Goal: Task Accomplishment & Management: Manage account settings

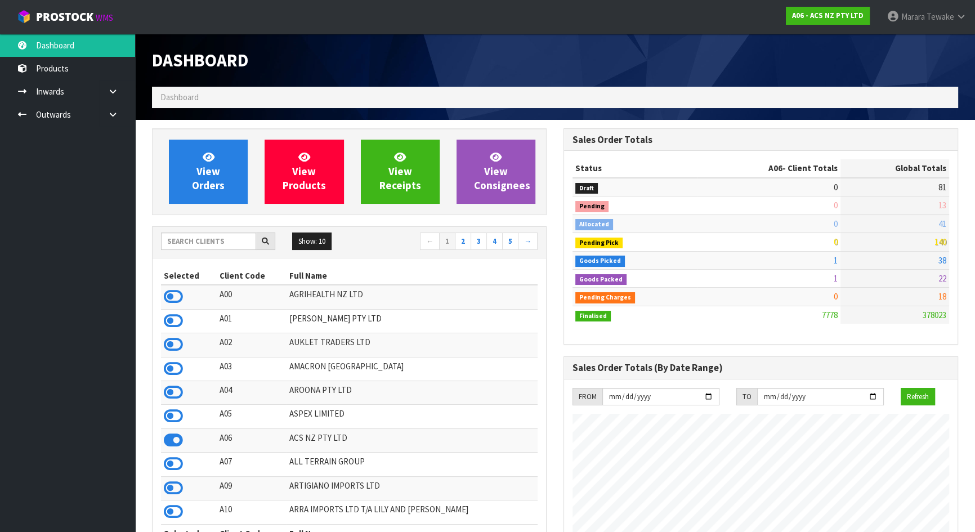
scroll to position [852, 411]
click at [239, 242] on input "text" at bounding box center [208, 241] width 95 height 17
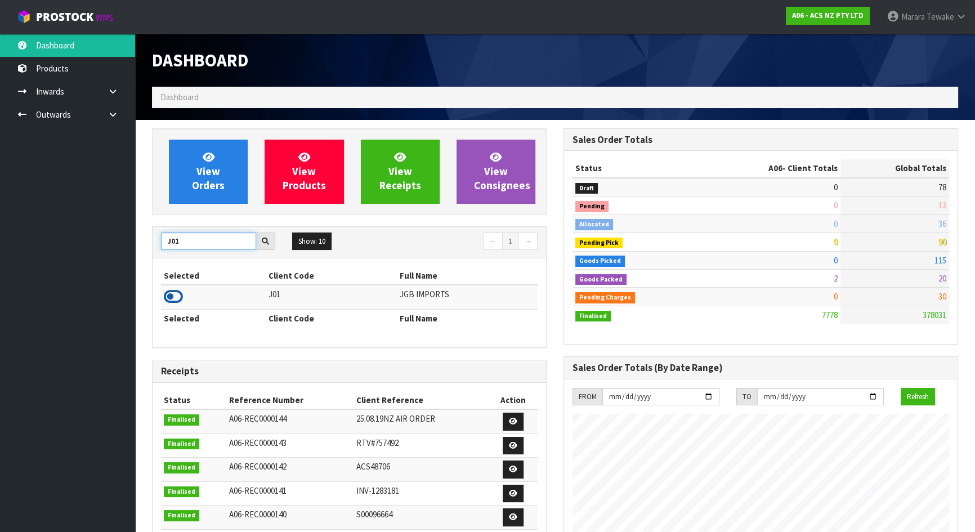
type input "J01"
click at [182, 303] on icon at bounding box center [173, 296] width 19 height 17
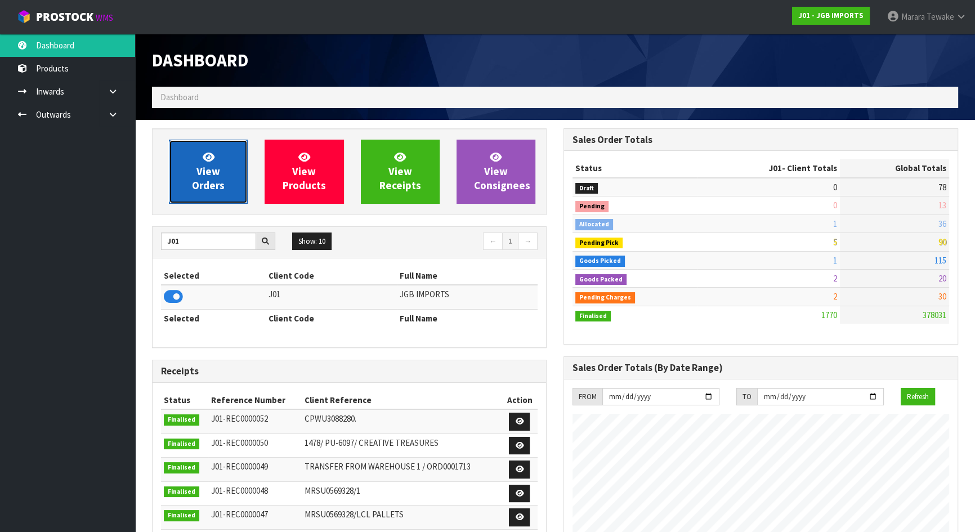
click at [203, 175] on span "View Orders" at bounding box center [208, 171] width 33 height 42
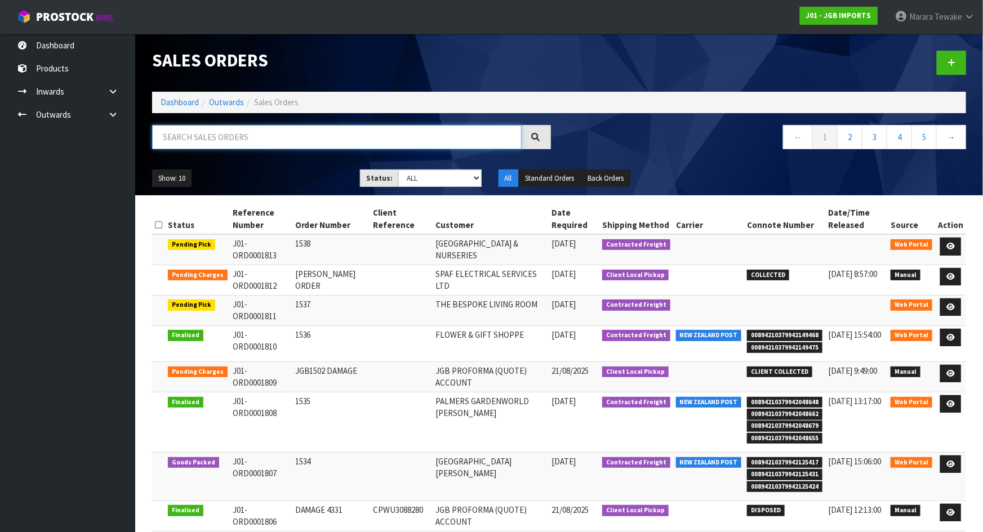
click at [205, 141] on input "text" at bounding box center [336, 137] width 369 height 24
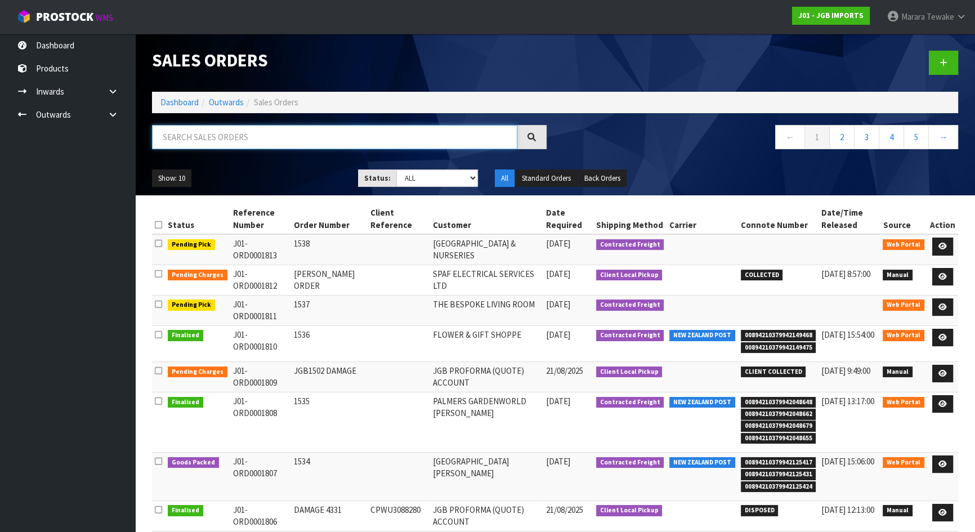
click at [222, 141] on input "text" at bounding box center [334, 137] width 365 height 24
type input "JOB-0408462"
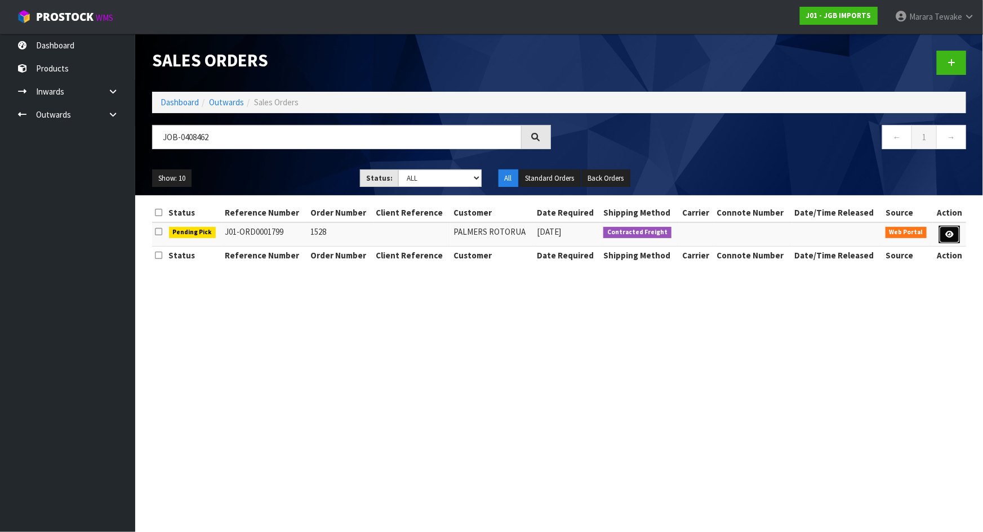
click at [952, 234] on icon at bounding box center [949, 234] width 8 height 7
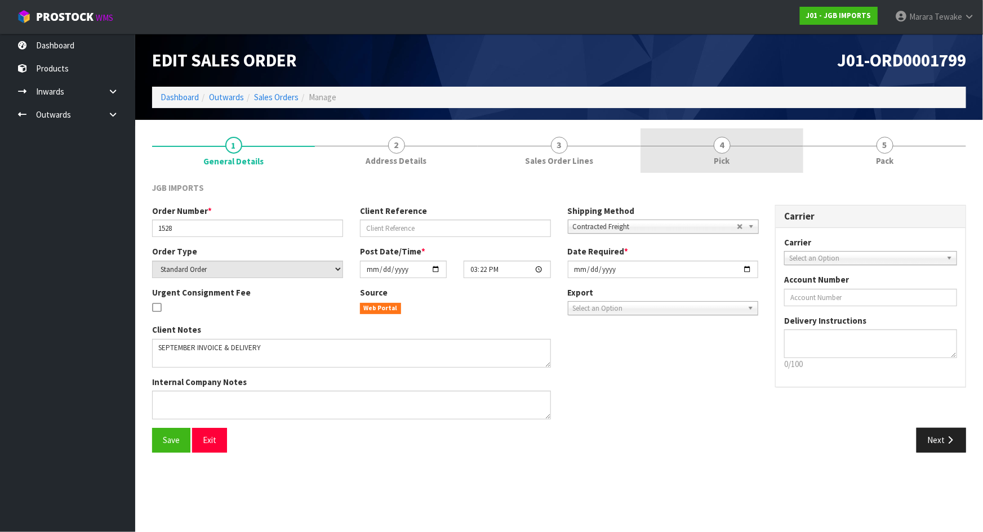
click at [747, 150] on link "4 Pick" at bounding box center [721, 150] width 163 height 44
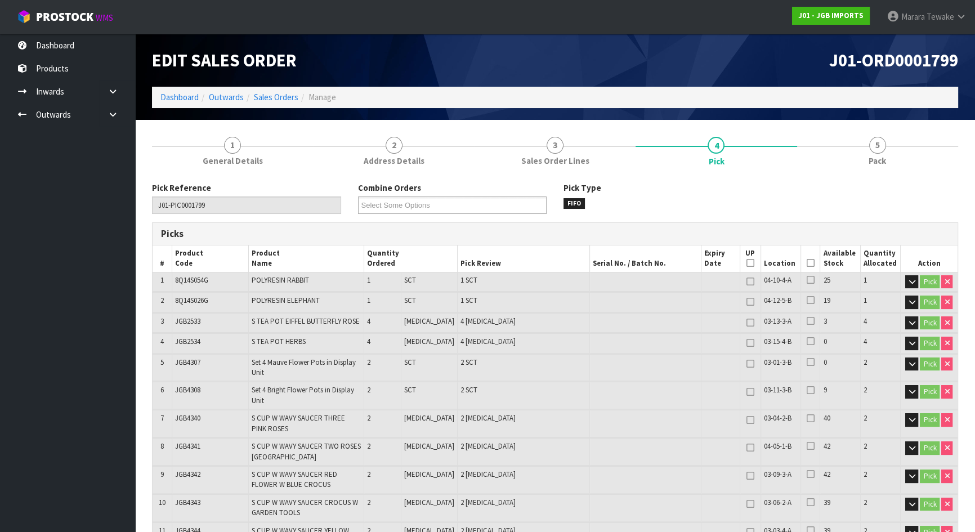
click at [811, 263] on th "Picked" at bounding box center [811, 259] width 20 height 26
click at [807, 264] on icon at bounding box center [811, 263] width 8 height 1
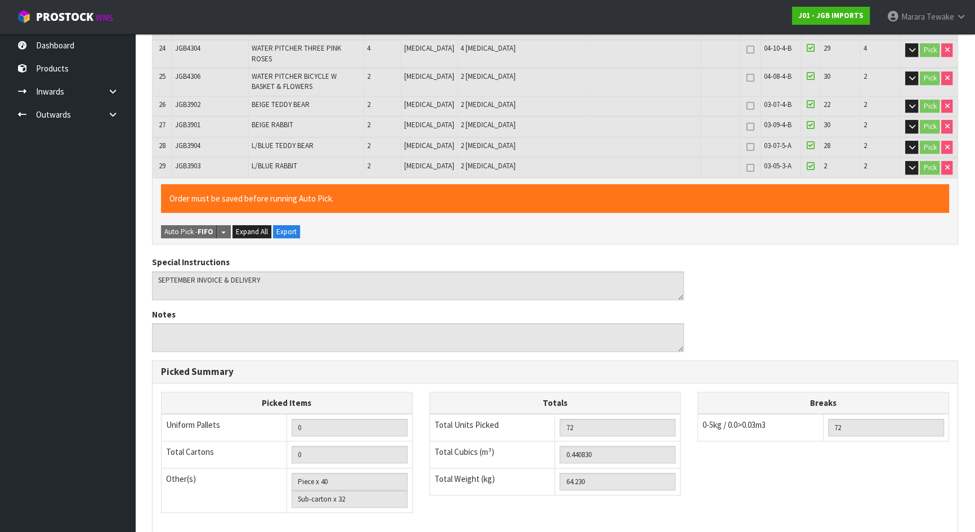
scroll to position [989, 0]
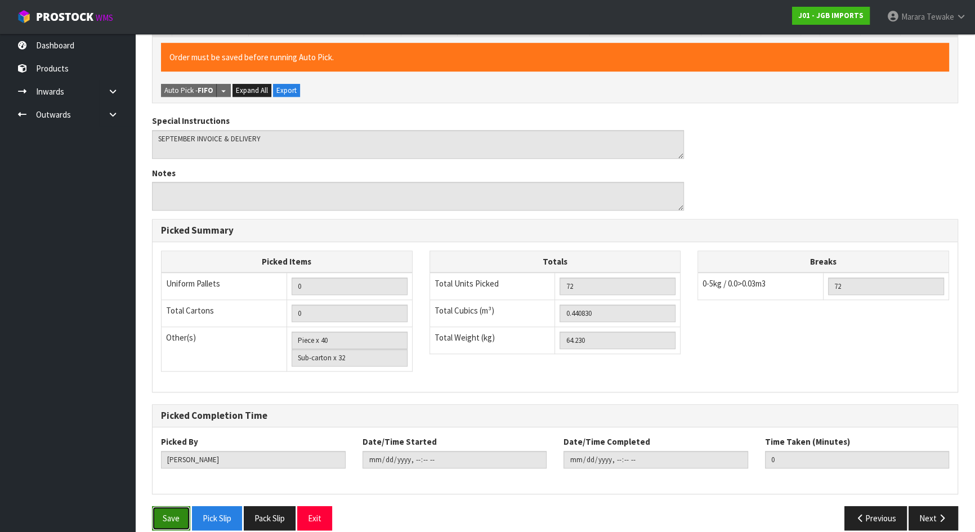
click at [168, 506] on button "Save" at bounding box center [171, 518] width 38 height 24
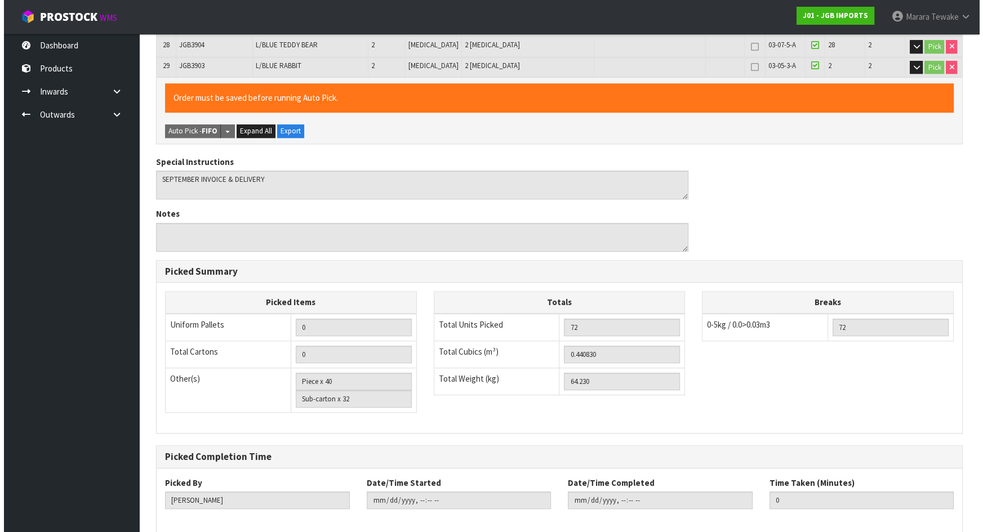
scroll to position [0, 0]
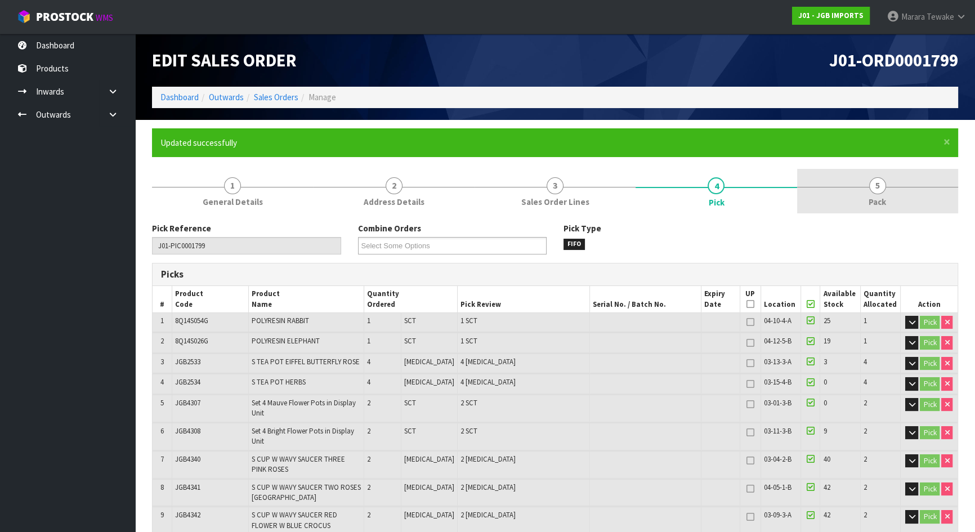
click at [885, 185] on span "5" at bounding box center [878, 185] width 17 height 17
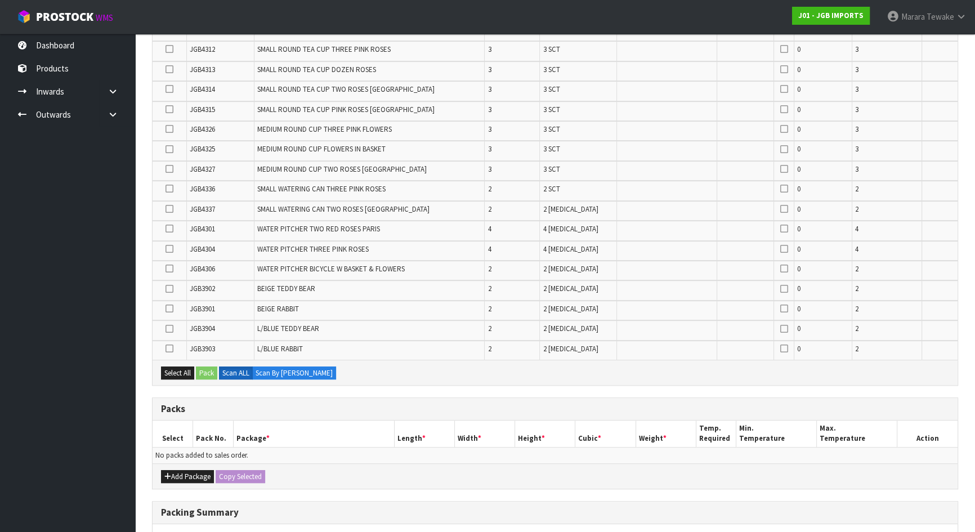
scroll to position [681, 0]
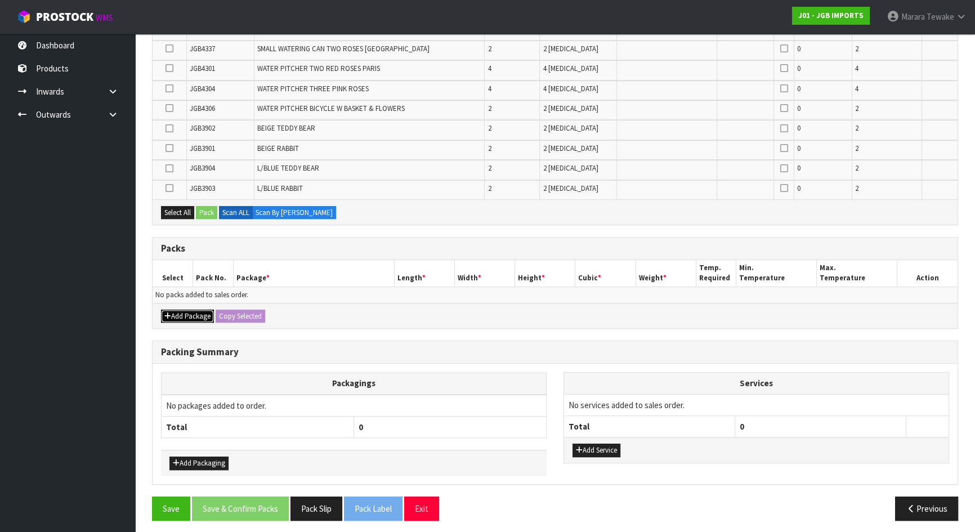
click at [197, 311] on button "Add Package" at bounding box center [187, 317] width 53 height 14
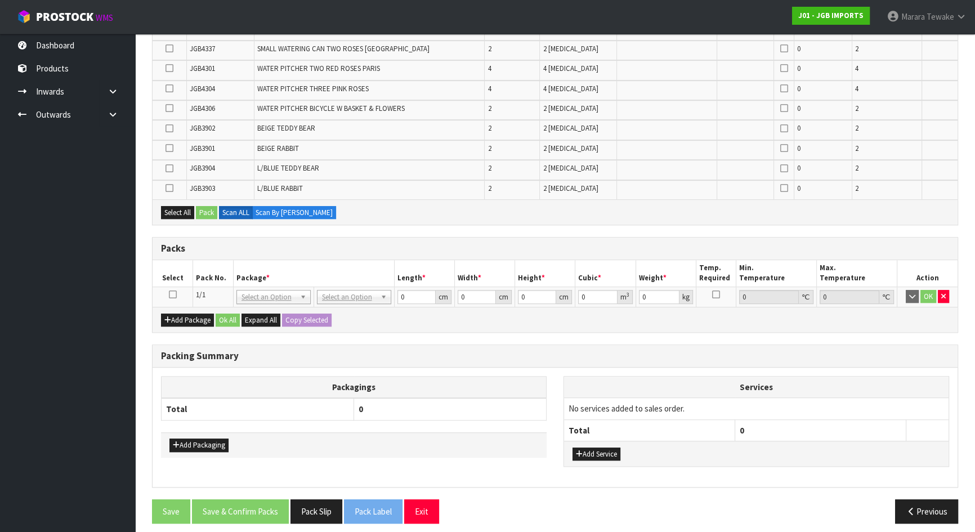
click at [174, 295] on icon at bounding box center [173, 295] width 8 height 1
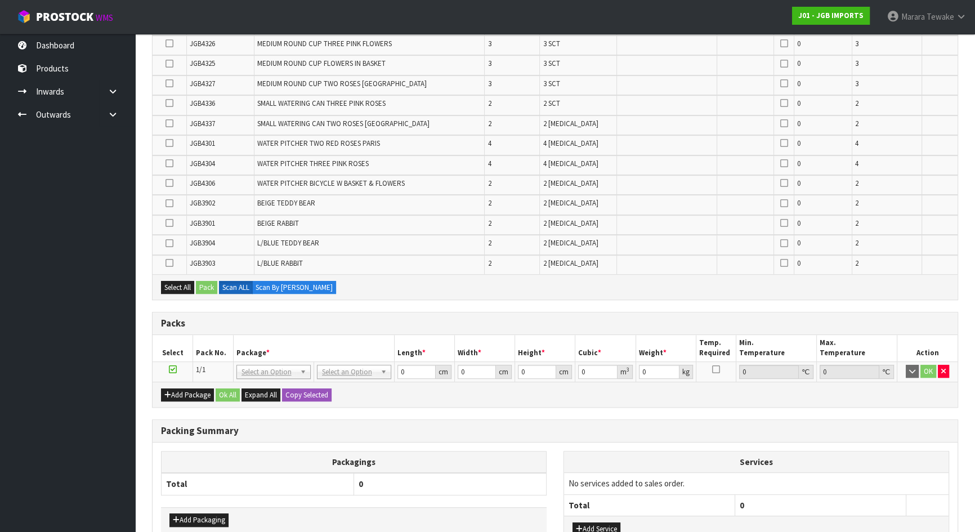
scroll to position [685, 0]
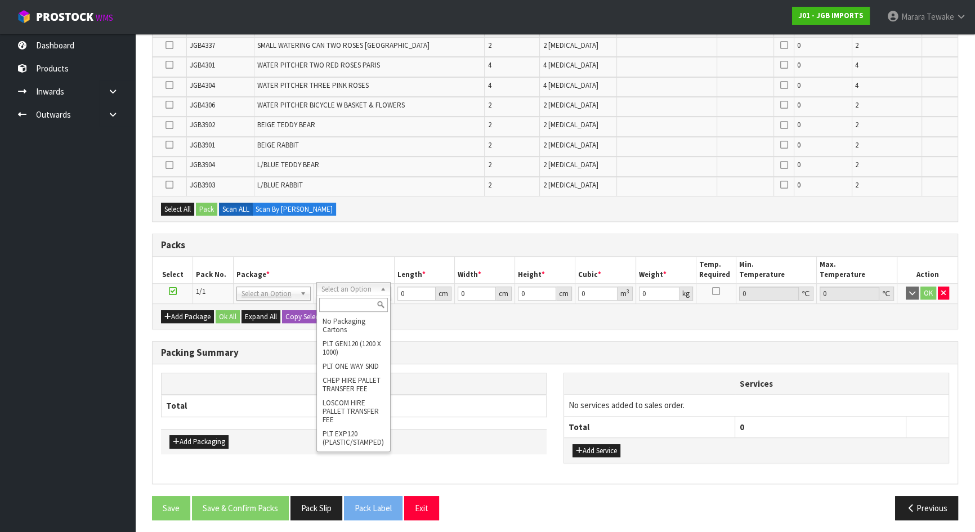
click at [354, 306] on input "text" at bounding box center [353, 305] width 69 height 14
type input "oc"
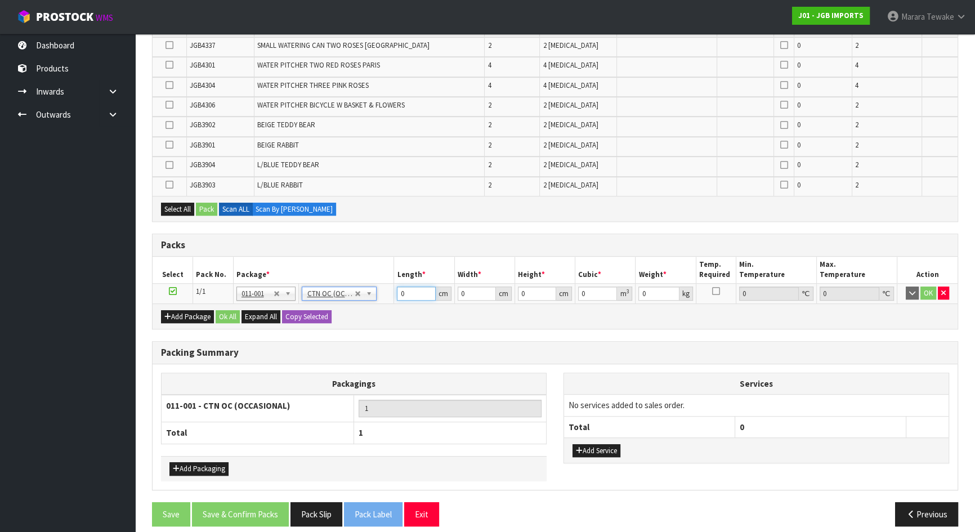
drag, startPoint x: 405, startPoint y: 291, endPoint x: 374, endPoint y: 279, distance: 33.9
click at [377, 286] on tr "1/1 NONE 007-001 007-002 007-004 007-009 007-013 007-014 007-015 007-017 007-01…" at bounding box center [555, 293] width 805 height 20
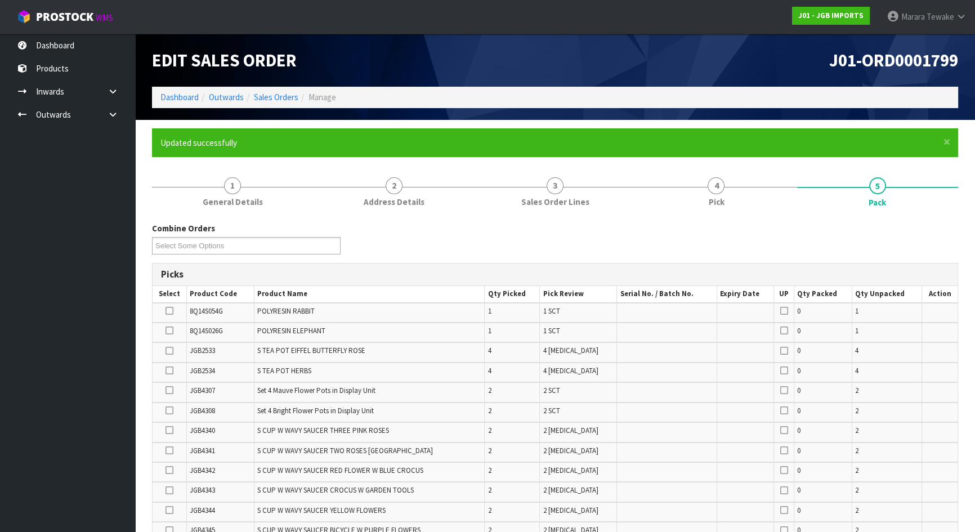
scroll to position [442, 0]
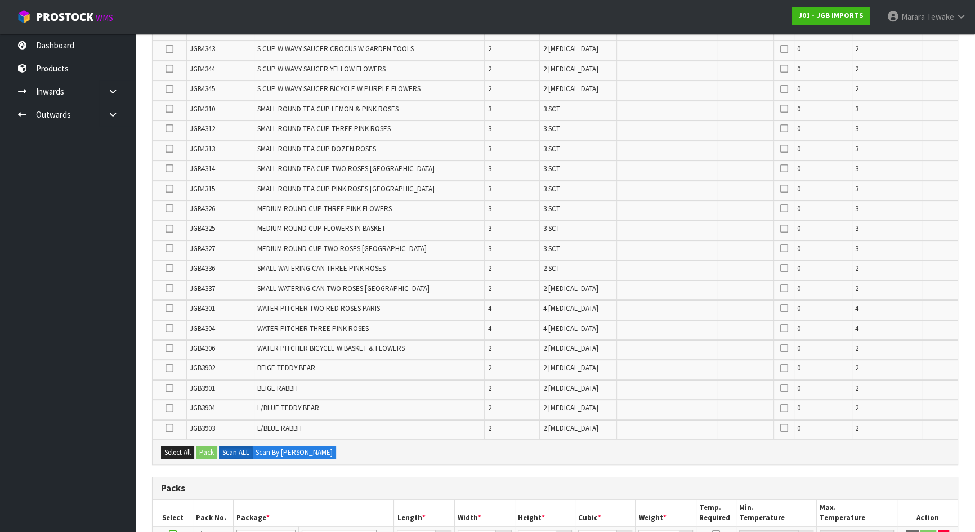
click at [171, 270] on label at bounding box center [170, 269] width 8 height 10
click at [0, 0] on input "checkbox" at bounding box center [0, 0] width 0 height 0
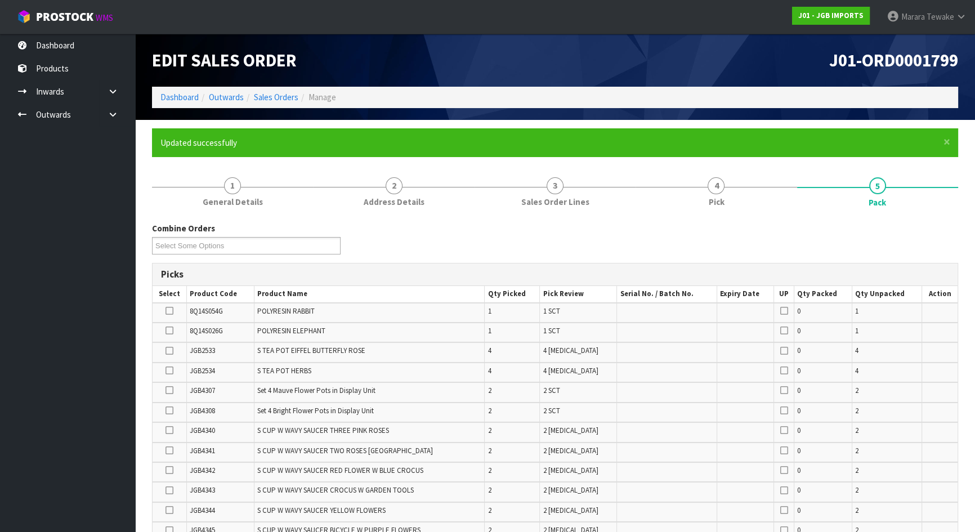
scroll to position [462, 0]
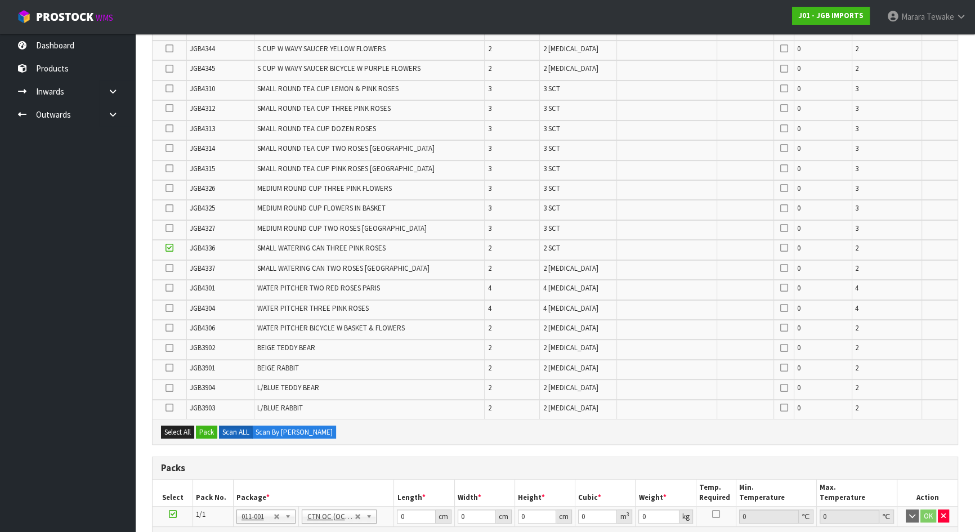
click at [165, 264] on td at bounding box center [170, 270] width 34 height 20
click at [167, 268] on icon at bounding box center [170, 268] width 8 height 1
click at [0, 0] on input "checkbox" at bounding box center [0, 0] width 0 height 0
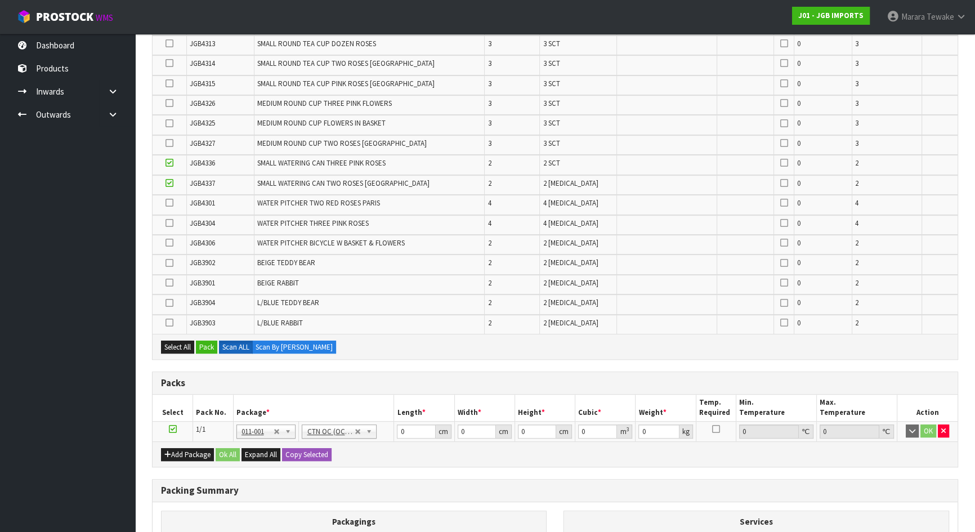
scroll to position [537, 0]
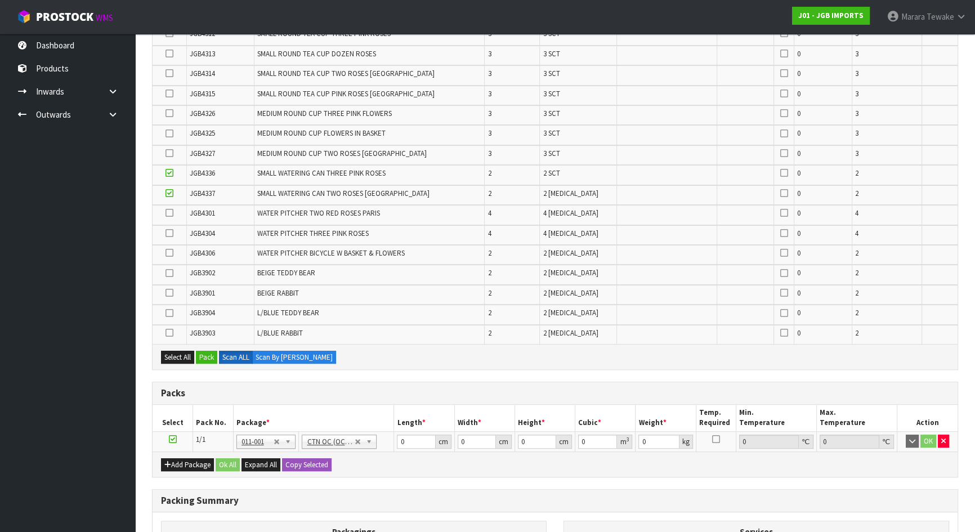
click at [171, 233] on icon at bounding box center [170, 233] width 8 height 1
click at [0, 0] on input "checkbox" at bounding box center [0, 0] width 0 height 0
click at [170, 253] on icon at bounding box center [170, 253] width 8 height 1
click at [0, 0] on input "checkbox" at bounding box center [0, 0] width 0 height 0
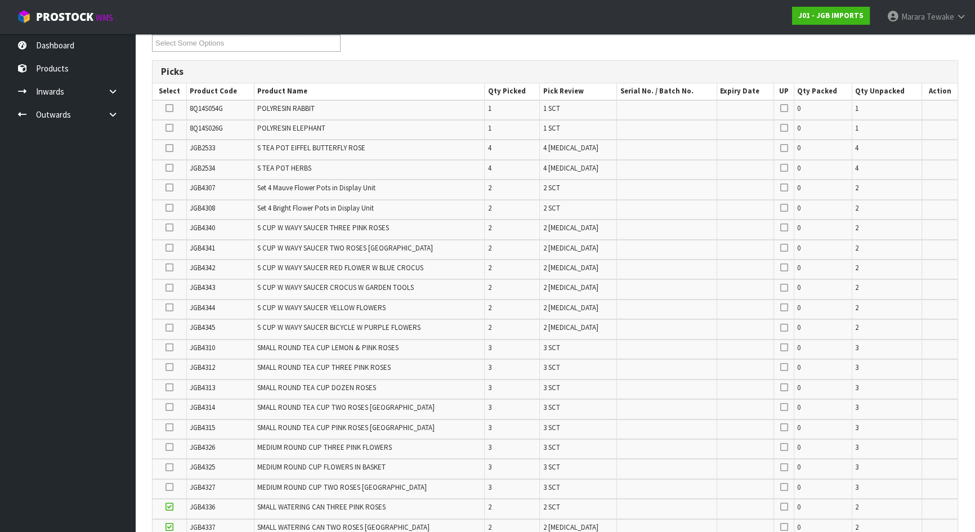
scroll to position [179, 0]
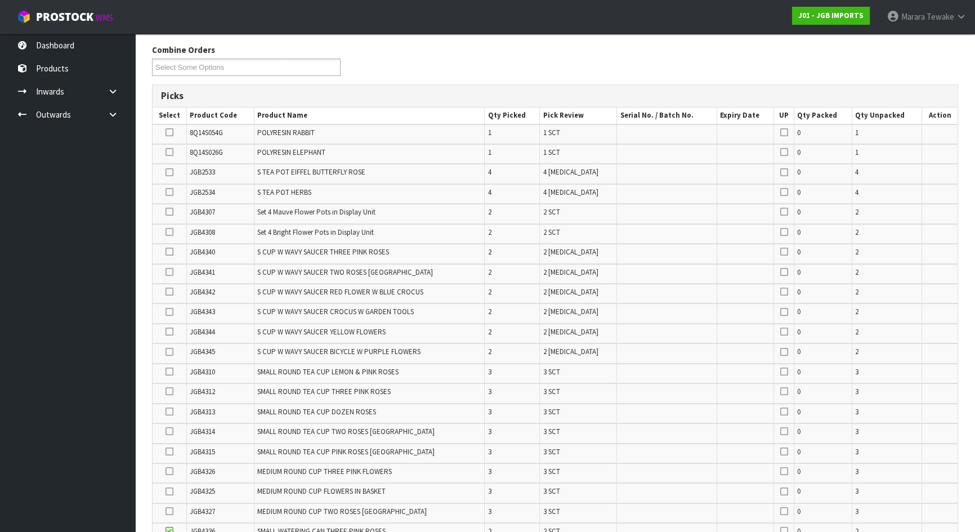
click at [169, 132] on icon at bounding box center [170, 132] width 8 height 1
click at [0, 0] on input "checkbox" at bounding box center [0, 0] width 0 height 0
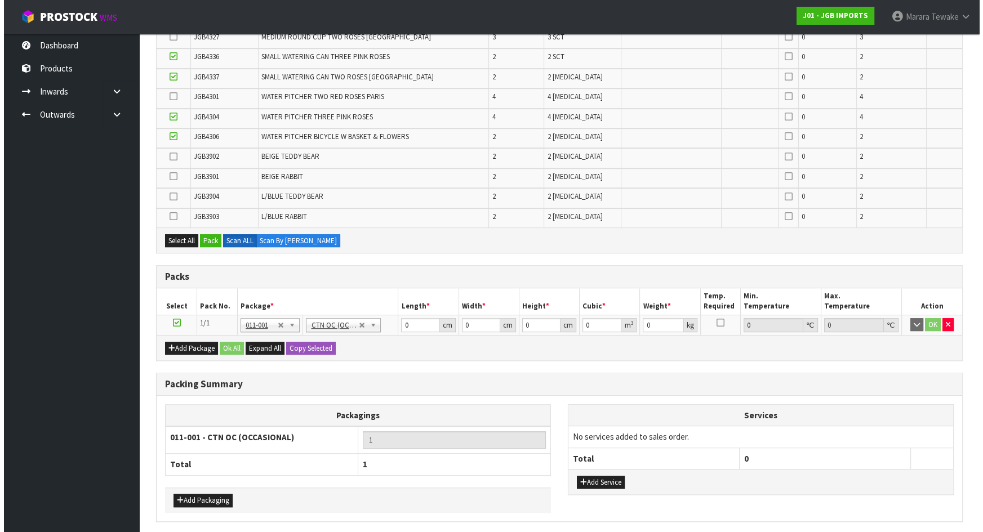
scroll to position [690, 0]
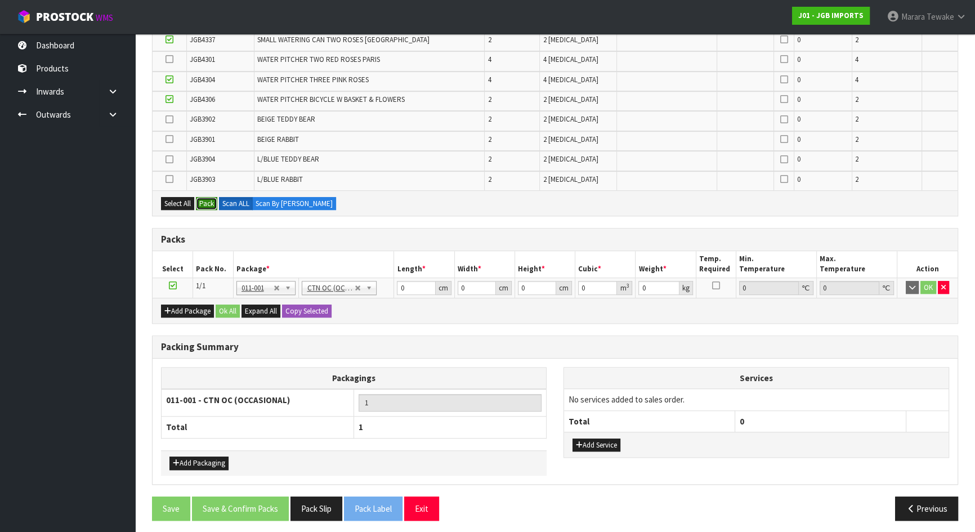
click at [208, 198] on button "Pack" at bounding box center [206, 204] width 21 height 14
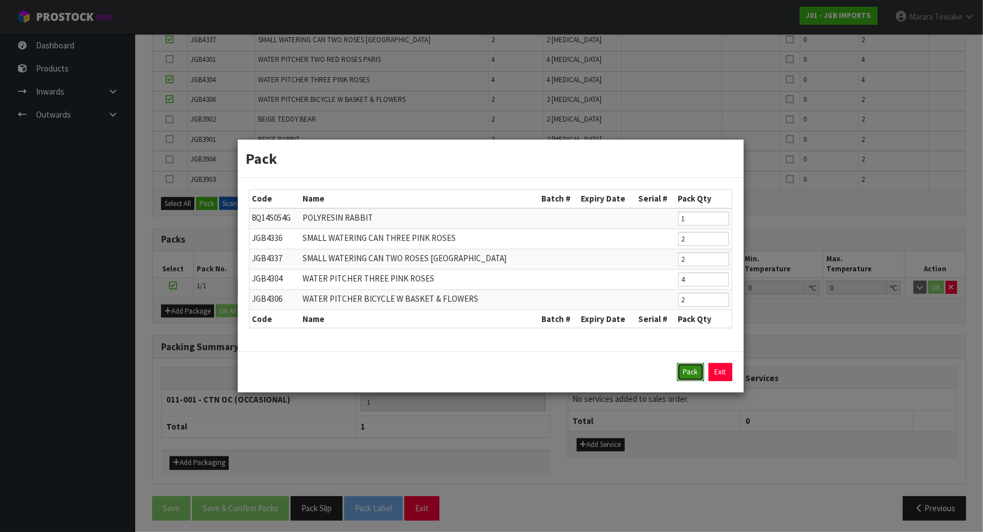
click at [688, 368] on button "Pack" at bounding box center [690, 372] width 27 height 18
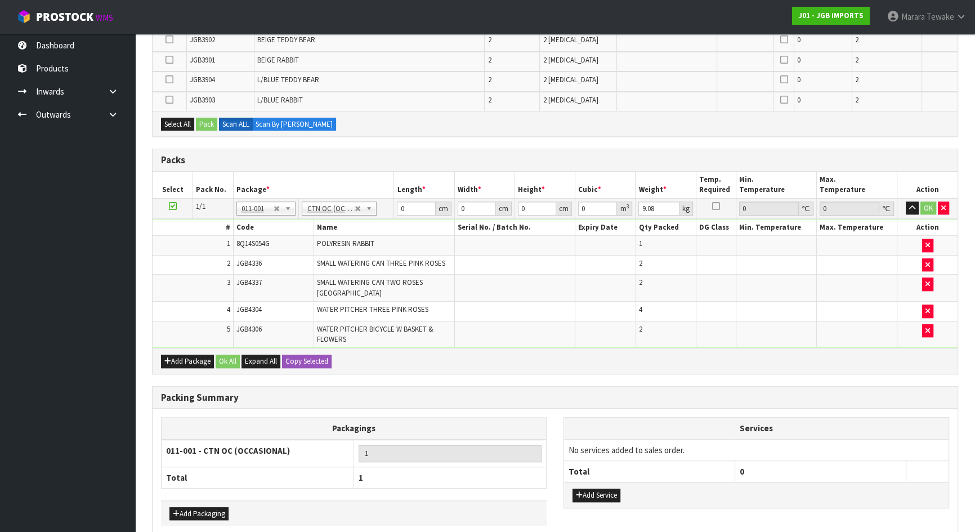
scroll to position [619, 0]
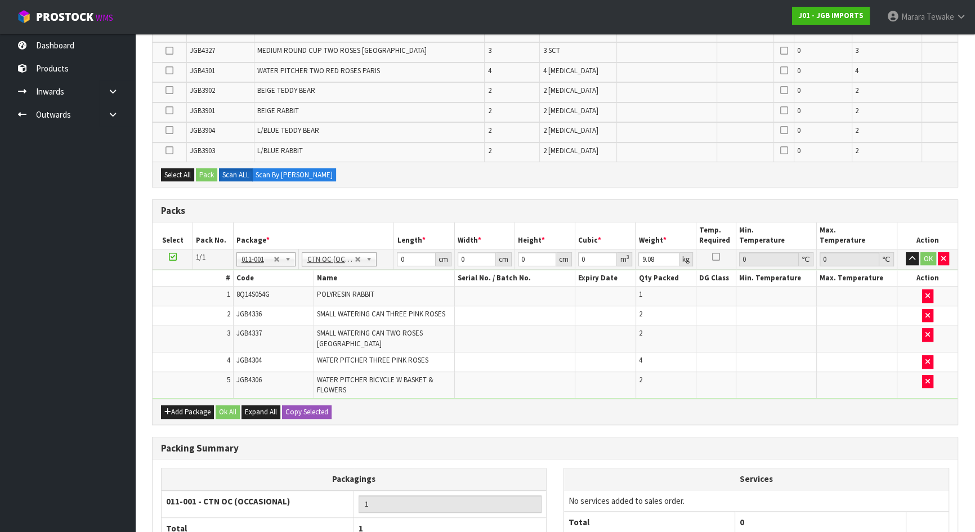
click at [170, 90] on icon at bounding box center [170, 90] width 8 height 1
click at [0, 0] on input "checkbox" at bounding box center [0, 0] width 0 height 0
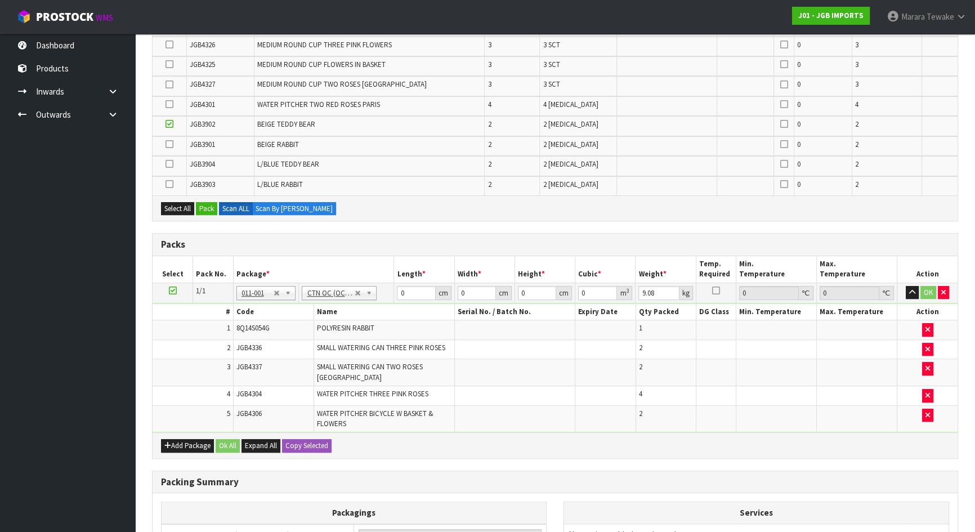
scroll to position [568, 0]
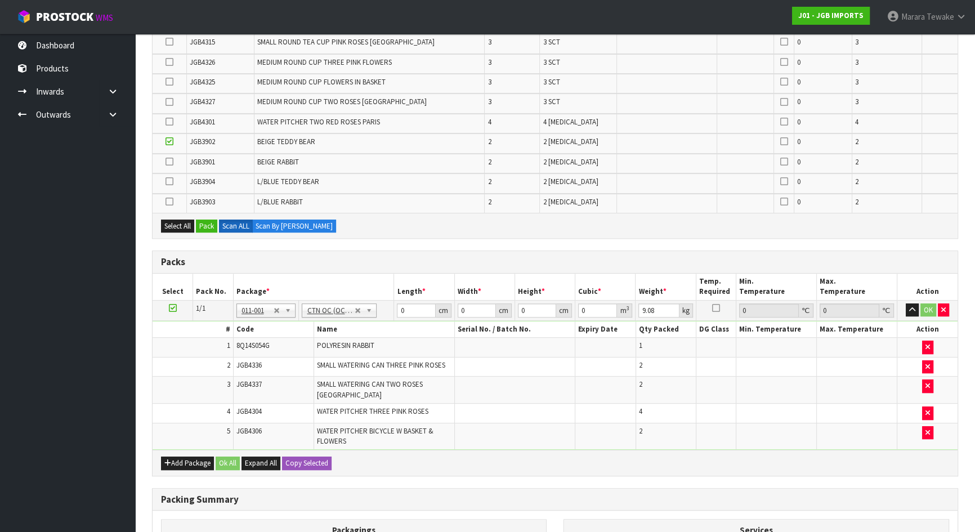
click at [170, 181] on icon at bounding box center [170, 181] width 8 height 1
click at [0, 0] on input "checkbox" at bounding box center [0, 0] width 0 height 0
click at [208, 225] on button "Pack" at bounding box center [206, 227] width 21 height 14
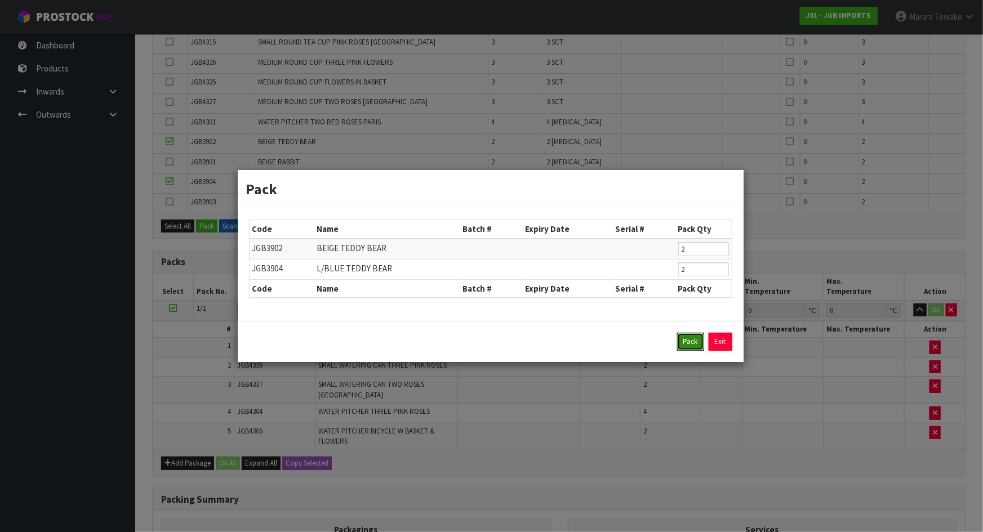
click at [690, 338] on button "Pack" at bounding box center [690, 342] width 27 height 18
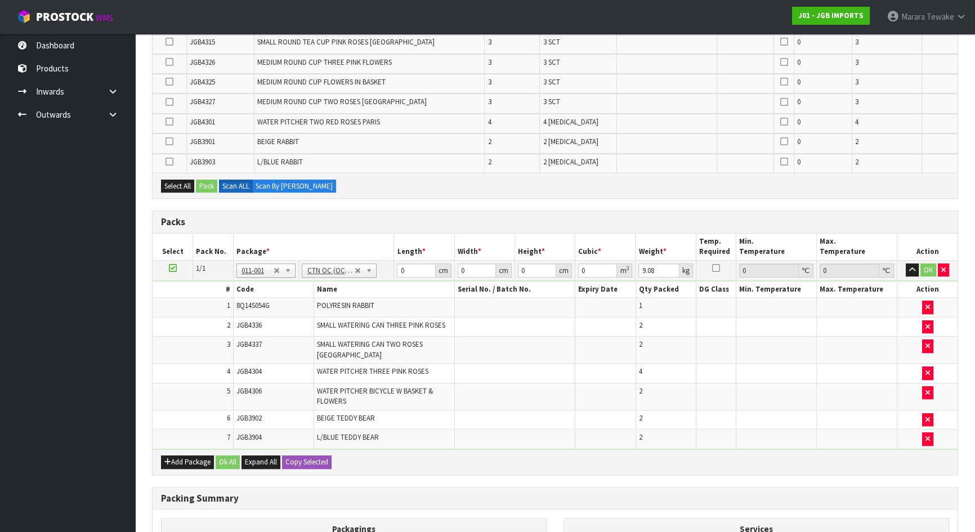
scroll to position [711, 0]
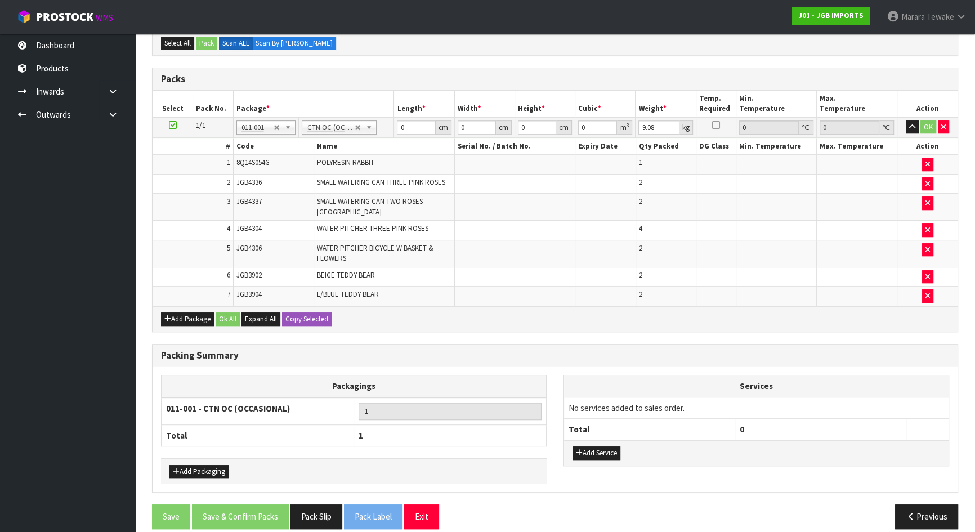
type input "10.48"
click at [190, 313] on button "Add Package" at bounding box center [187, 320] width 53 height 14
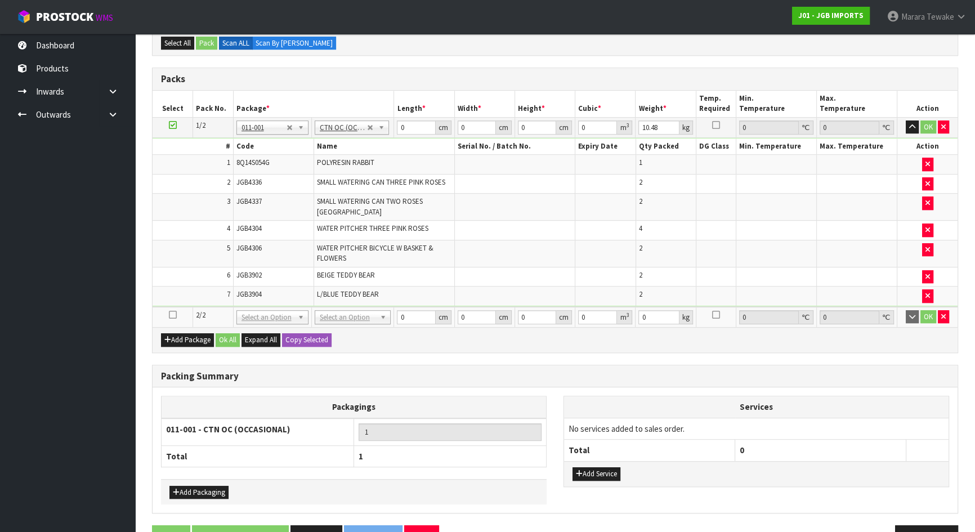
click at [172, 315] on icon at bounding box center [173, 315] width 8 height 1
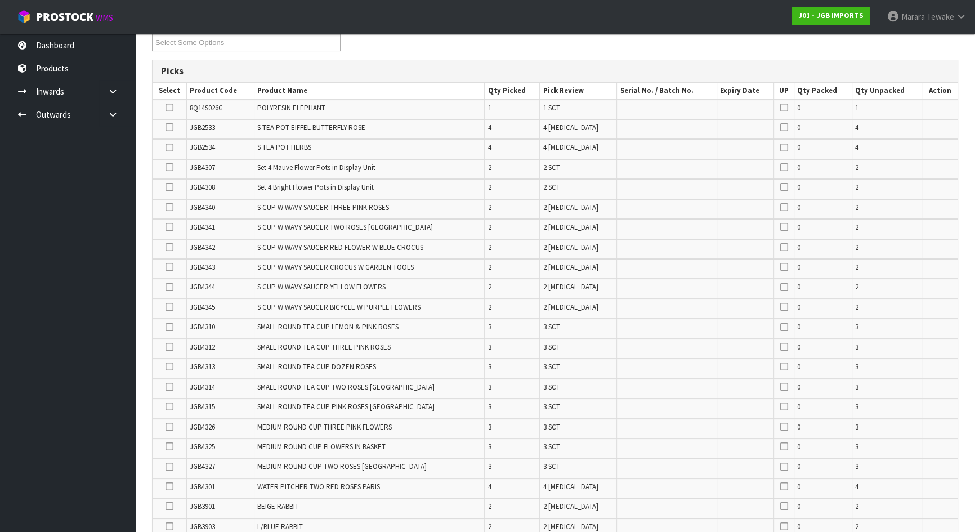
click at [171, 267] on icon at bounding box center [170, 267] width 8 height 1
click at [0, 0] on input "checkbox" at bounding box center [0, 0] width 0 height 0
click at [170, 287] on icon at bounding box center [170, 287] width 8 height 1
click at [0, 0] on input "checkbox" at bounding box center [0, 0] width 0 height 0
click at [166, 247] on icon at bounding box center [170, 247] width 8 height 1
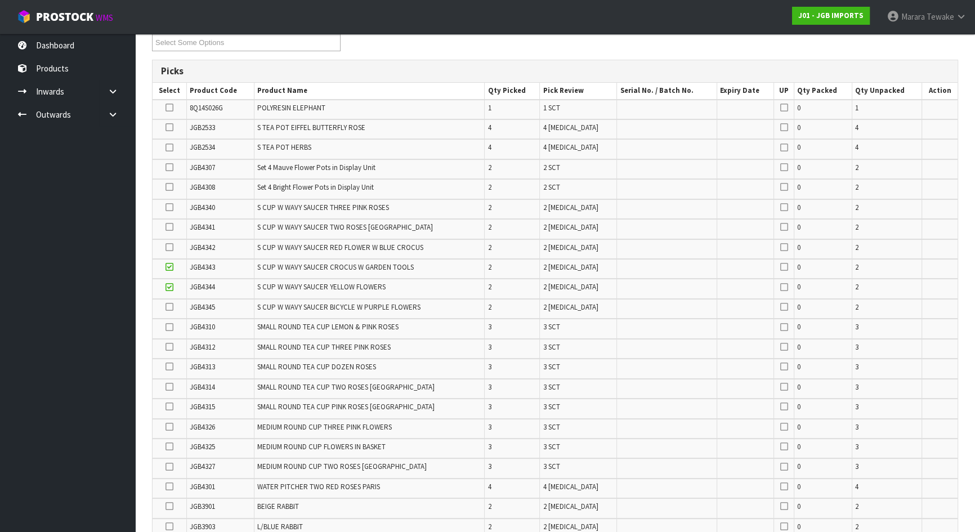
click at [0, 0] on input "checkbox" at bounding box center [0, 0] width 0 height 0
click at [168, 207] on icon at bounding box center [170, 207] width 8 height 1
click at [0, 0] on input "checkbox" at bounding box center [0, 0] width 0 height 0
click at [169, 227] on icon at bounding box center [170, 227] width 8 height 1
click at [0, 0] on input "checkbox" at bounding box center [0, 0] width 0 height 0
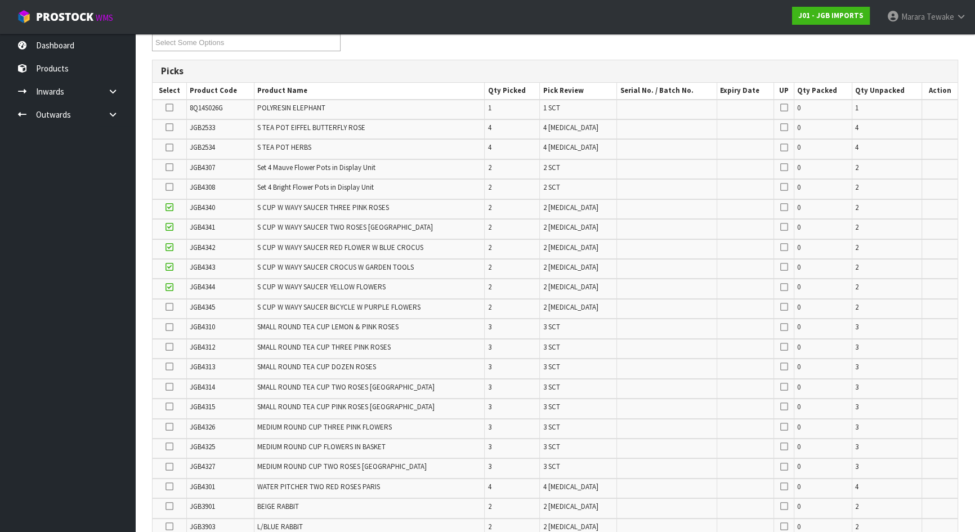
click at [168, 307] on icon at bounding box center [170, 307] width 8 height 1
click at [0, 0] on input "checkbox" at bounding box center [0, 0] width 0 height 0
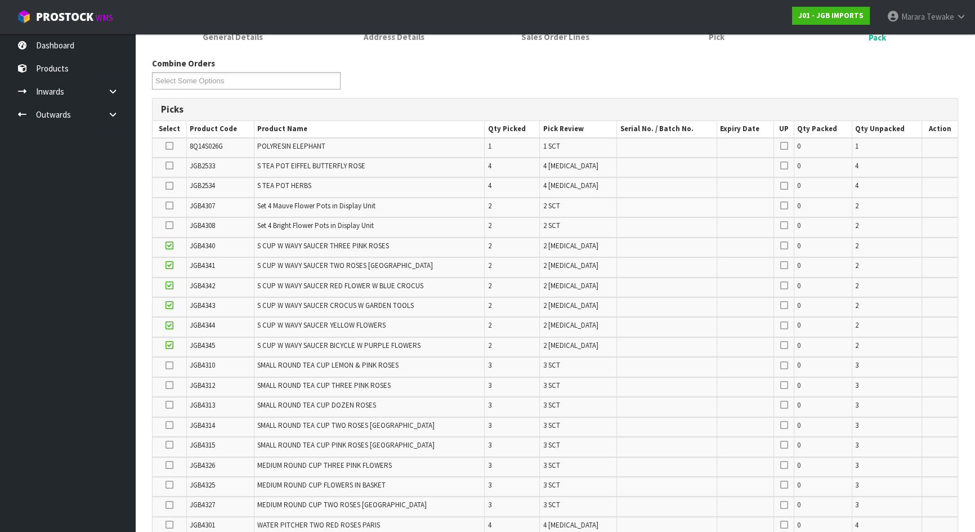
scroll to position [152, 0]
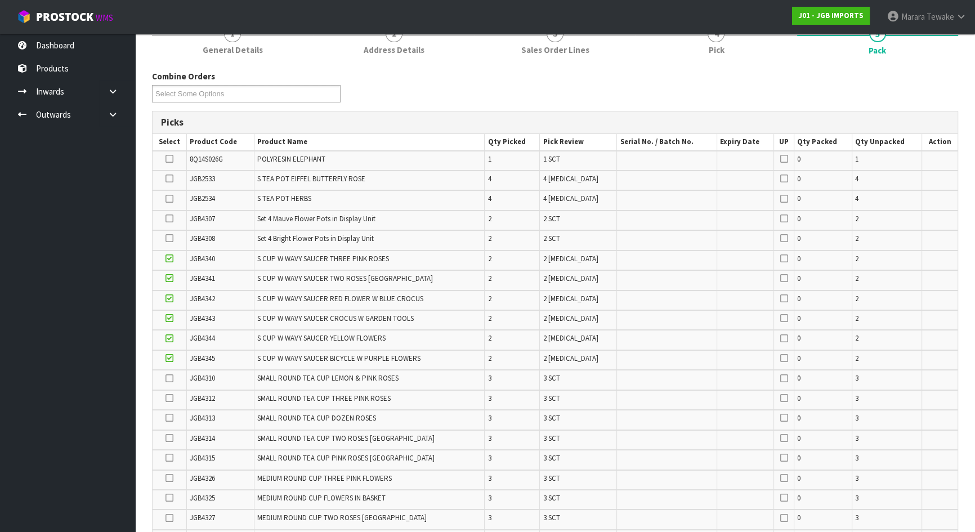
click at [168, 179] on icon at bounding box center [170, 179] width 8 height 1
click at [0, 0] on input "checkbox" at bounding box center [0, 0] width 0 height 0
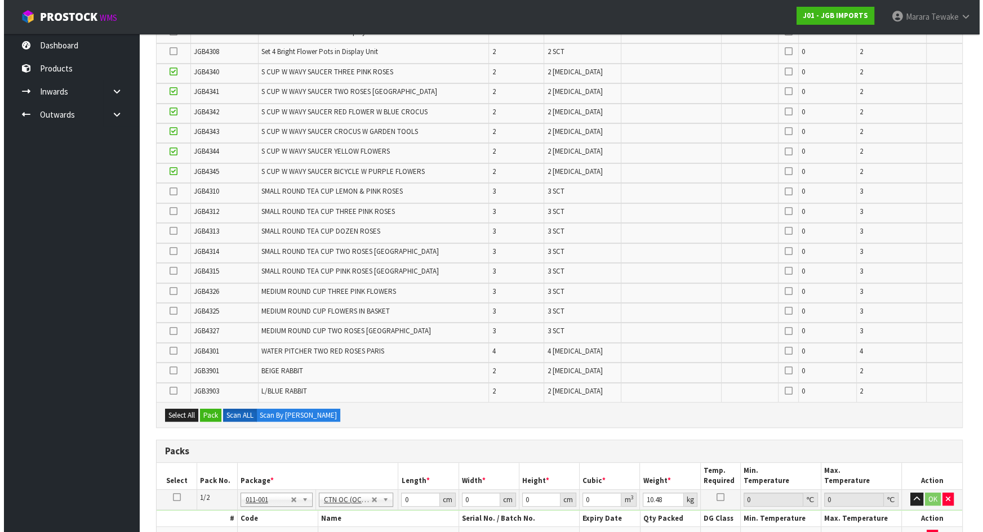
scroll to position [323, 0]
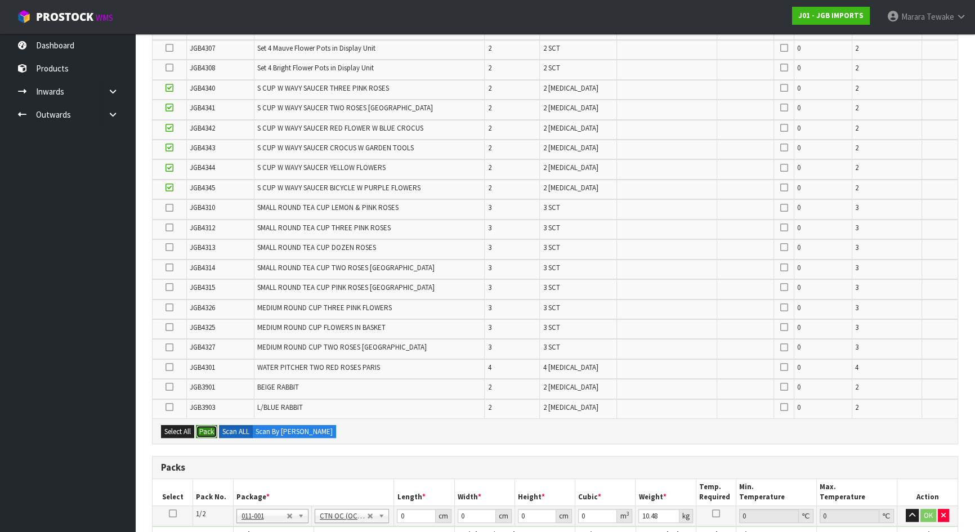
click at [208, 425] on button "Pack" at bounding box center [206, 432] width 21 height 14
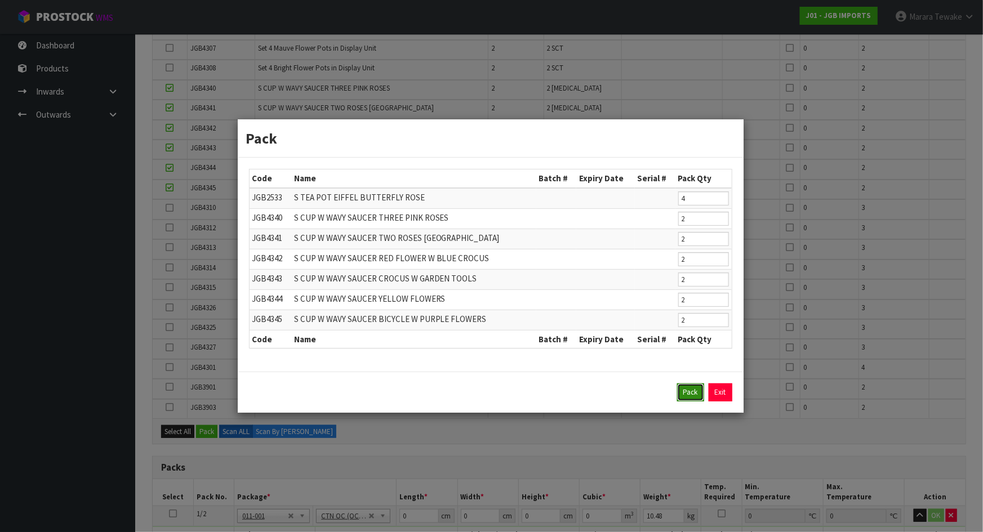
click at [690, 387] on button "Pack" at bounding box center [690, 393] width 27 height 18
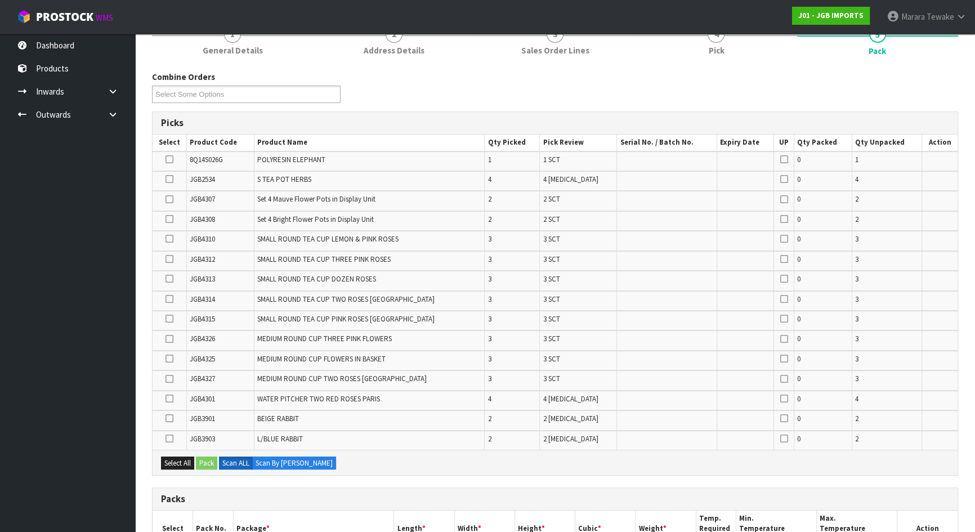
scroll to position [149, 0]
click at [172, 441] on icon at bounding box center [170, 441] width 8 height 1
click at [0, 0] on input "checkbox" at bounding box center [0, 0] width 0 height 0
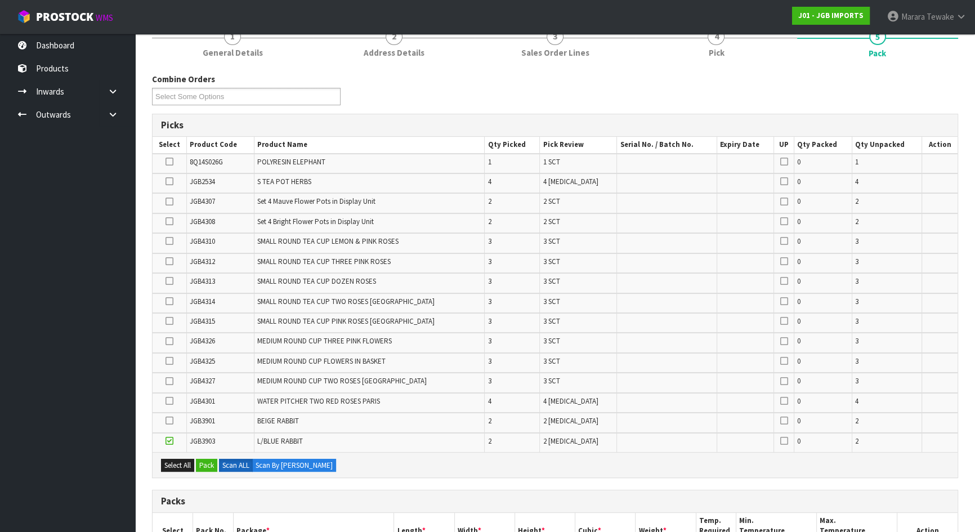
click at [167, 421] on icon at bounding box center [170, 421] width 8 height 1
click at [0, 0] on input "checkbox" at bounding box center [0, 0] width 0 height 0
click at [168, 162] on icon at bounding box center [170, 162] width 8 height 1
click at [0, 0] on input "checkbox" at bounding box center [0, 0] width 0 height 0
click at [207, 466] on button "Pack" at bounding box center [206, 466] width 21 height 14
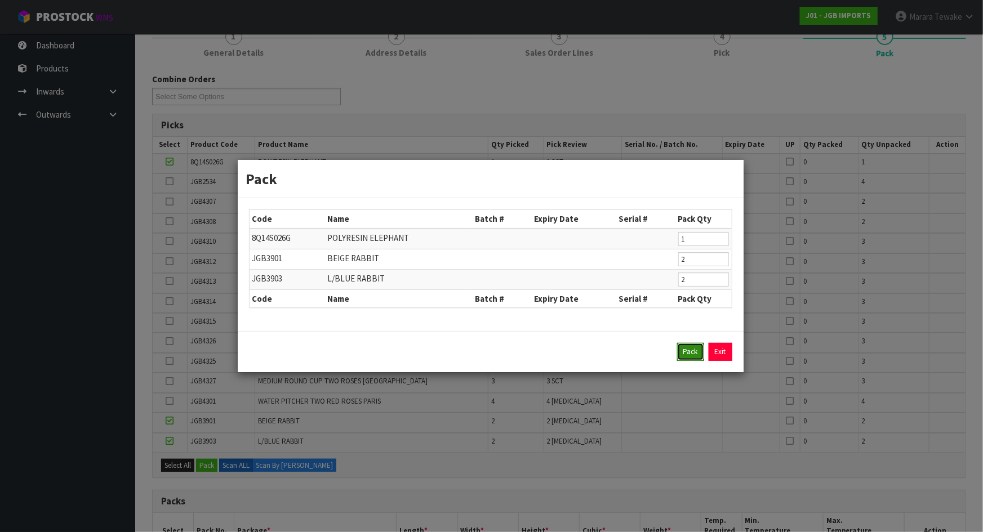
click at [688, 351] on button "Pack" at bounding box center [690, 352] width 27 height 18
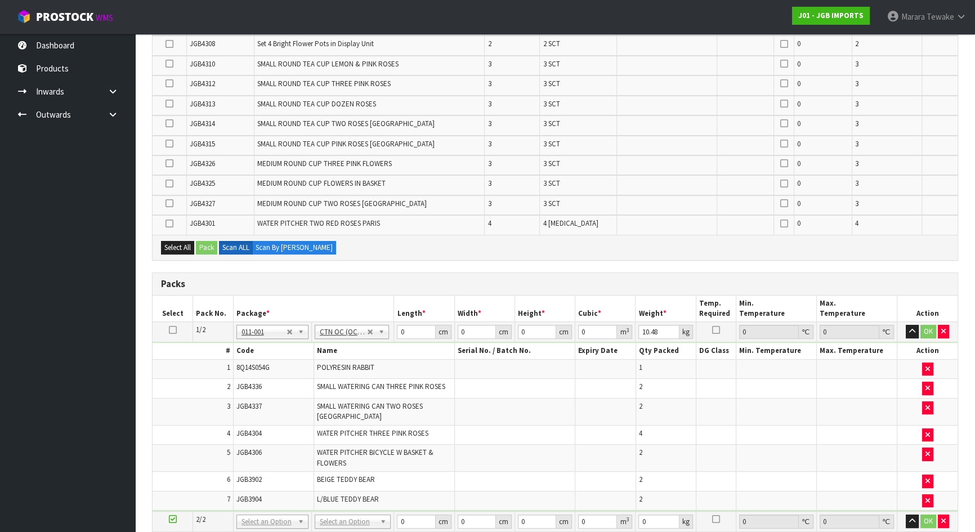
scroll to position [766, 0]
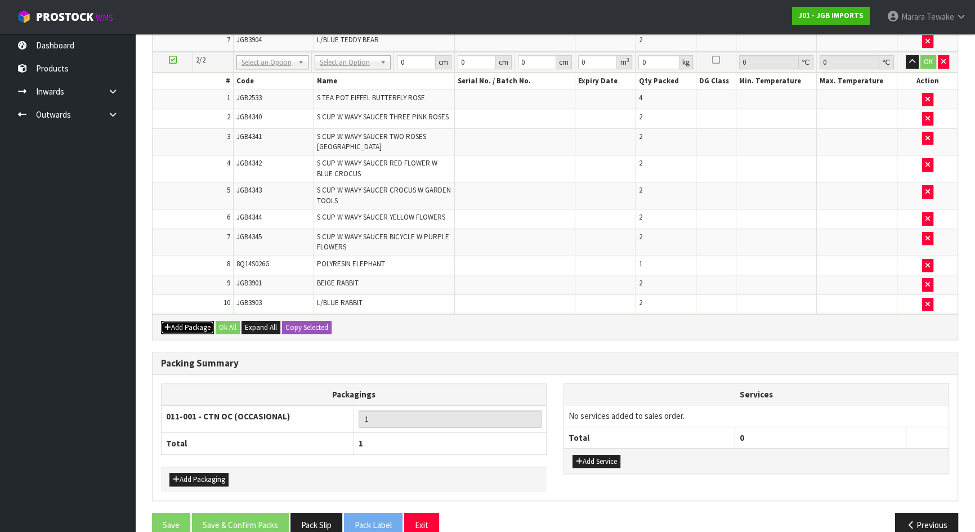
click at [193, 321] on button "Add Package" at bounding box center [187, 328] width 53 height 14
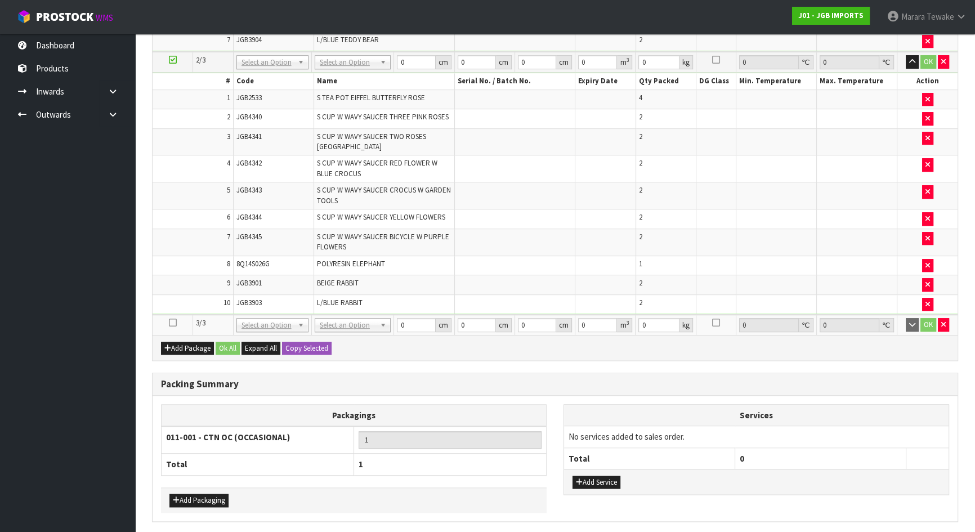
click at [172, 323] on icon at bounding box center [173, 323] width 8 height 1
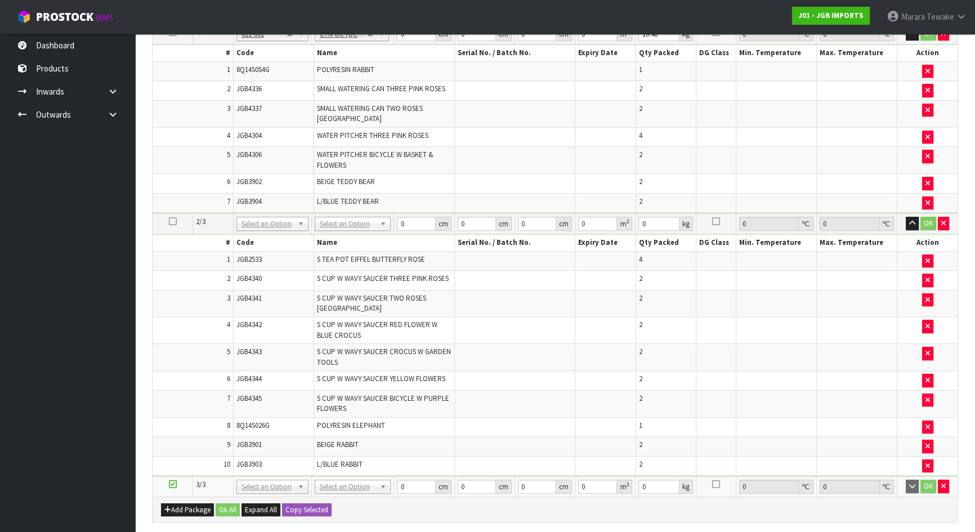
scroll to position [511, 0]
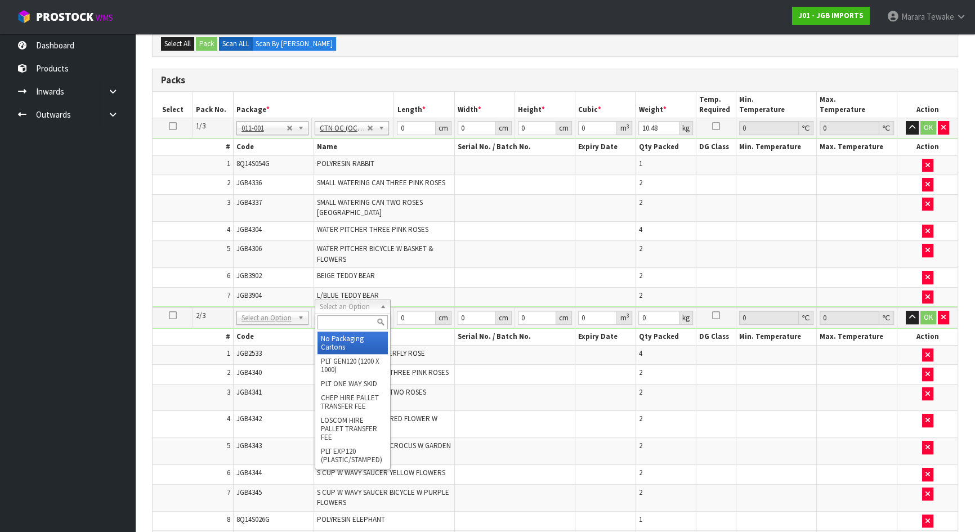
click at [353, 325] on input "text" at bounding box center [353, 322] width 70 height 14
type input "oc"
type input "2"
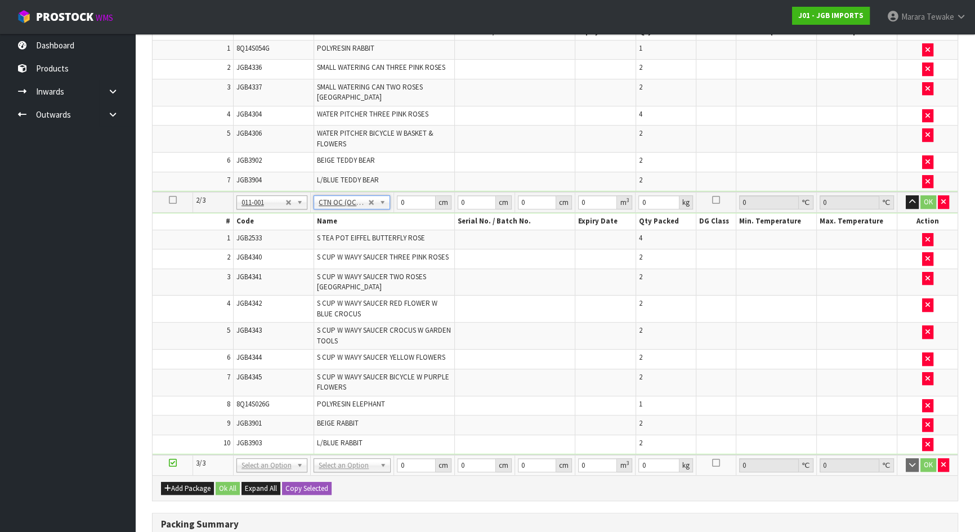
type input "15"
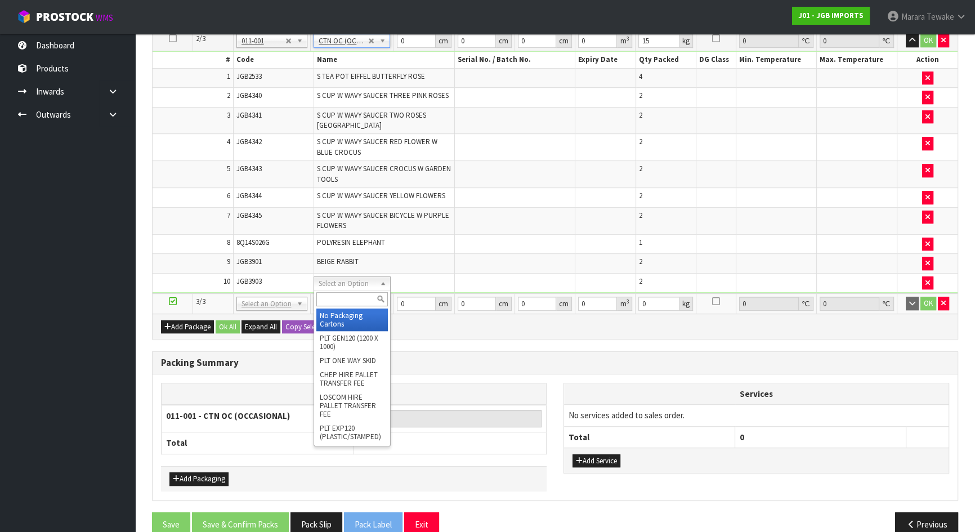
click at [339, 299] on input "text" at bounding box center [353, 299] width 72 height 14
type input "oc"
type input "3"
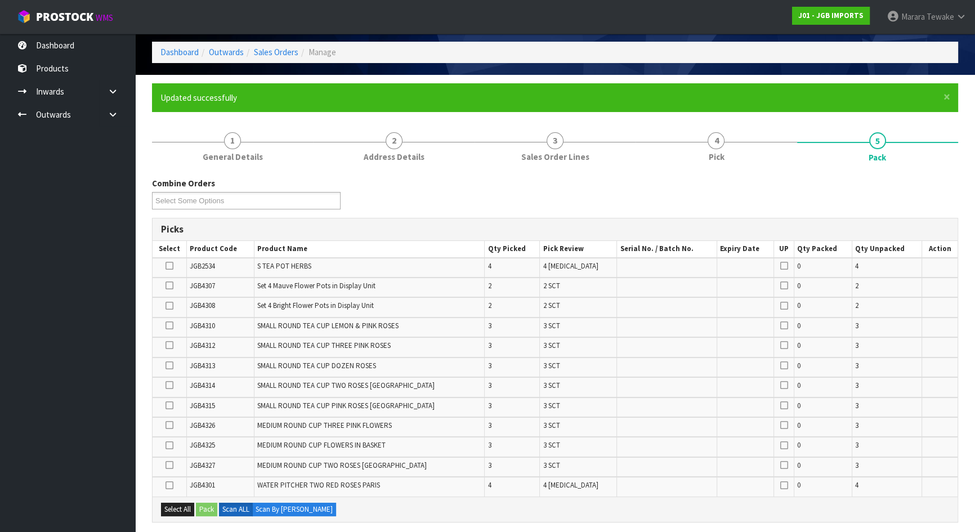
scroll to position [20, 0]
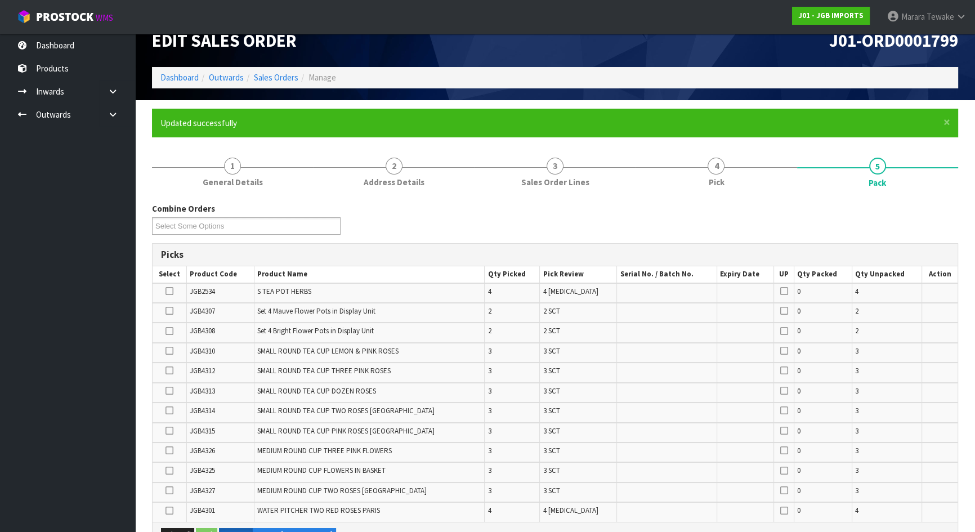
click at [170, 331] on icon at bounding box center [170, 331] width 8 height 1
click at [0, 0] on input "checkbox" at bounding box center [0, 0] width 0 height 0
click at [168, 311] on icon at bounding box center [170, 311] width 8 height 1
click at [0, 0] on input "checkbox" at bounding box center [0, 0] width 0 height 0
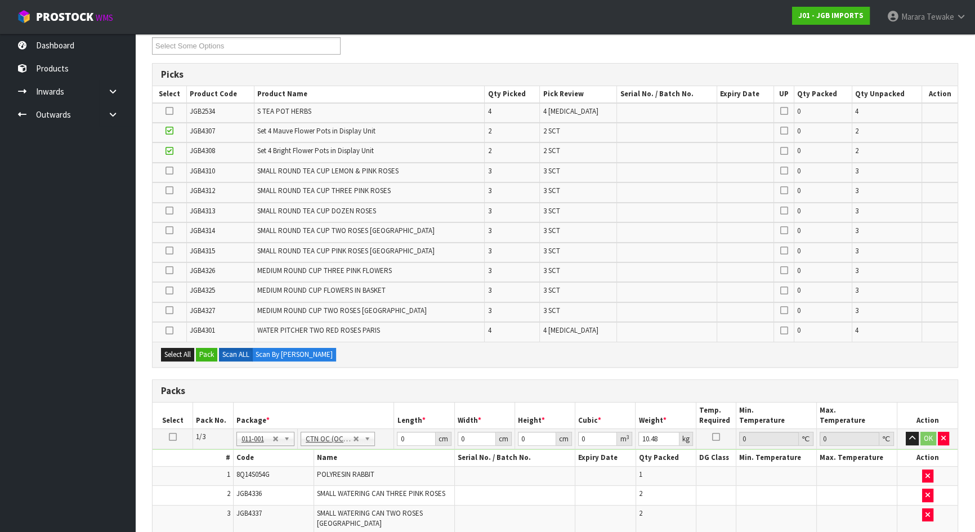
scroll to position [276, 0]
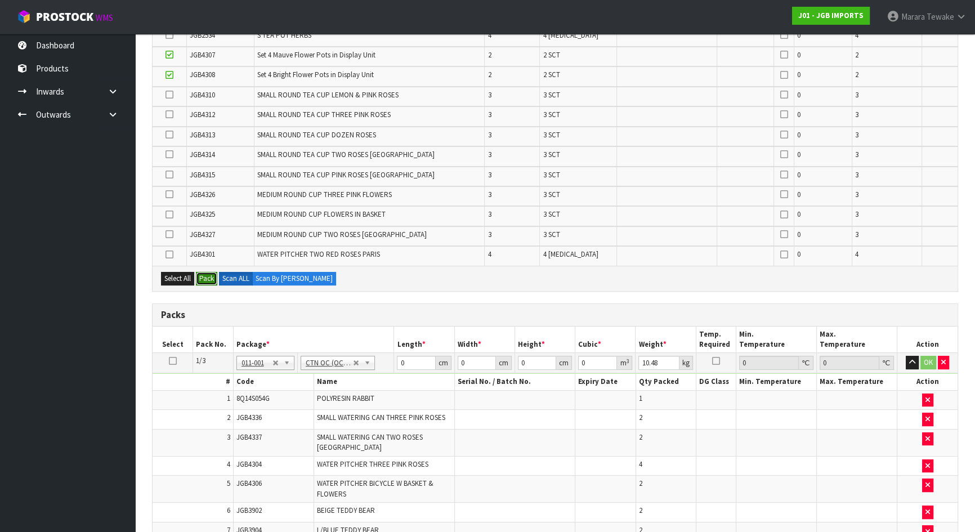
click at [207, 277] on button "Pack" at bounding box center [206, 279] width 21 height 14
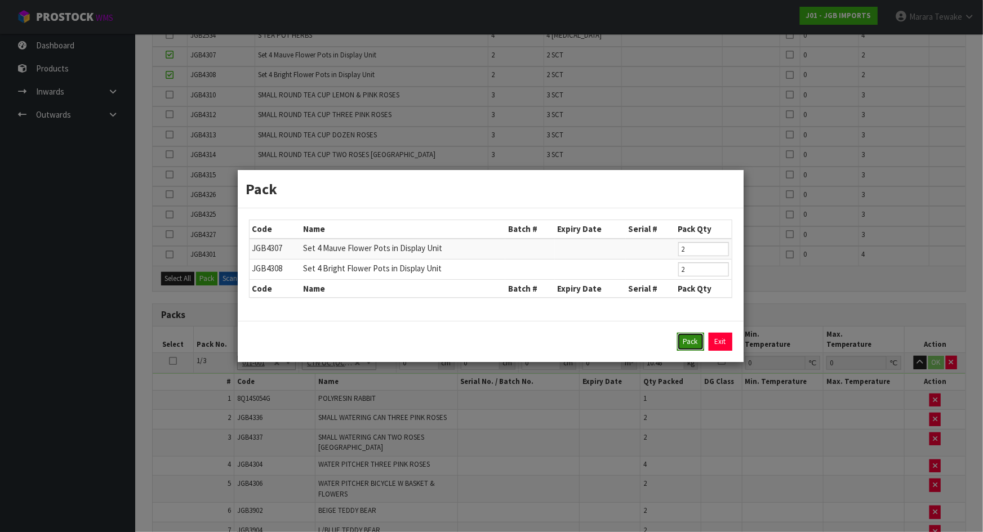
click at [693, 338] on button "Pack" at bounding box center [690, 342] width 27 height 18
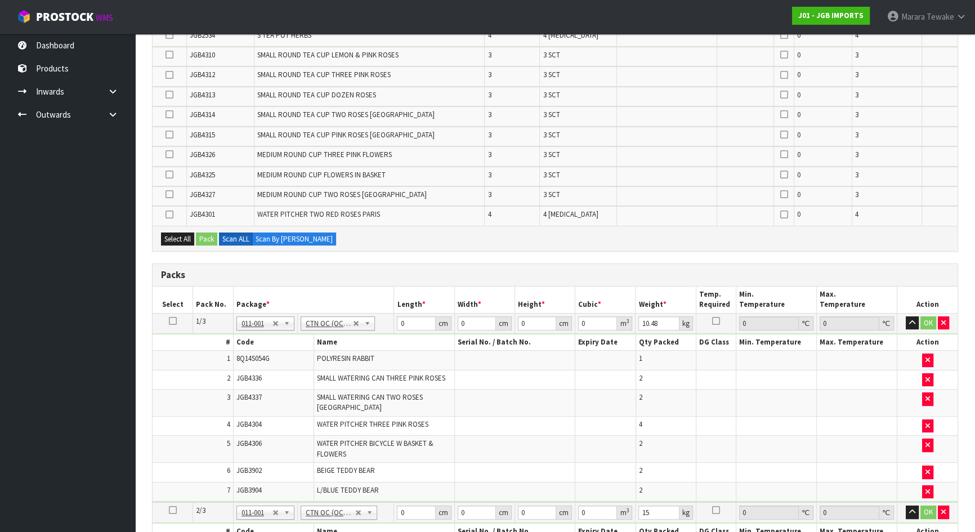
type input "9.5"
drag, startPoint x: 168, startPoint y: 213, endPoint x: 176, endPoint y: 216, distance: 8.9
click at [169, 215] on icon at bounding box center [170, 215] width 8 height 1
click at [0, 0] on input "checkbox" at bounding box center [0, 0] width 0 height 0
drag, startPoint x: 222, startPoint y: 248, endPoint x: 215, endPoint y: 240, distance: 10.4
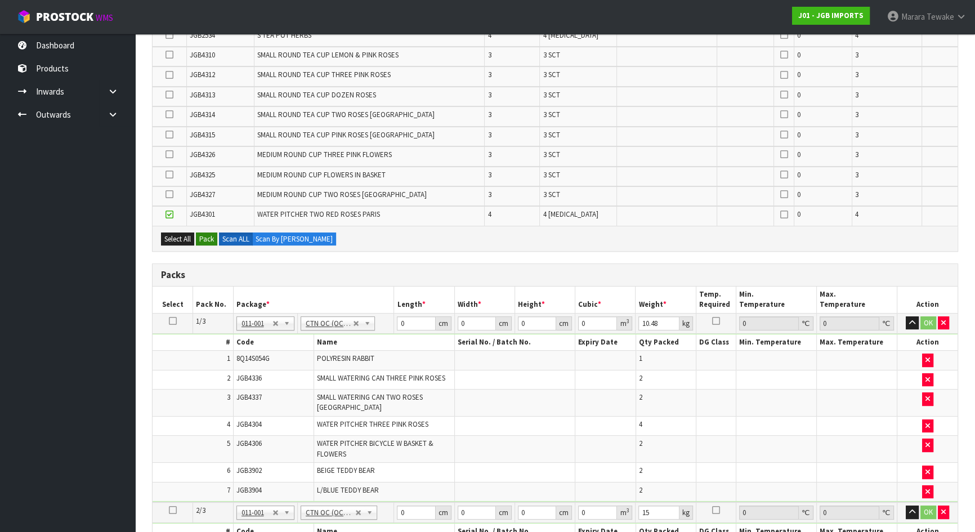
click at [222, 247] on div "Select All Pack Scan ALL Scan By Quantity" at bounding box center [555, 238] width 805 height 25
click at [213, 239] on button "Pack" at bounding box center [206, 240] width 21 height 14
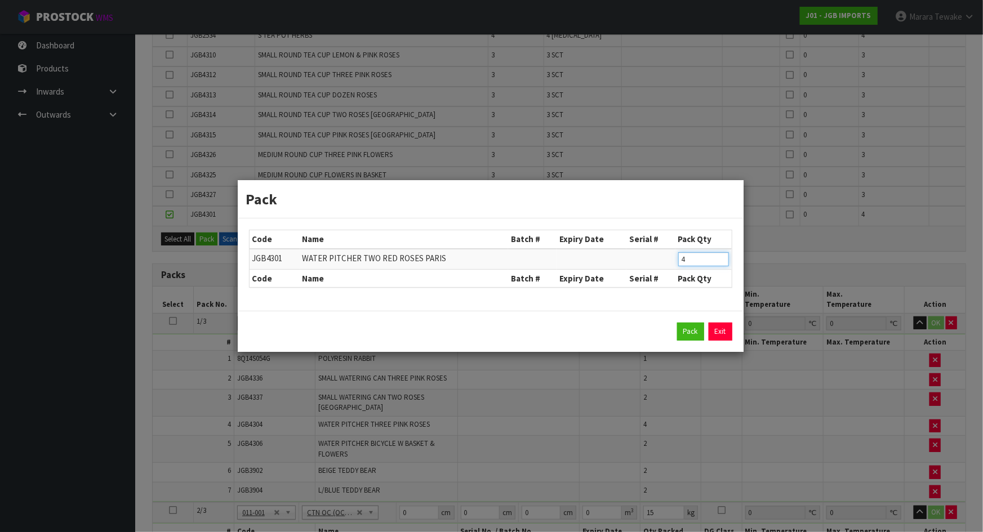
drag, startPoint x: 692, startPoint y: 261, endPoint x: 635, endPoint y: 245, distance: 59.2
click at [671, 253] on tr "JGB4301 WATER PITCHER TWO RED ROSES PARIS 4" at bounding box center [490, 259] width 482 height 21
type input "2"
click button "Pack" at bounding box center [690, 332] width 27 height 18
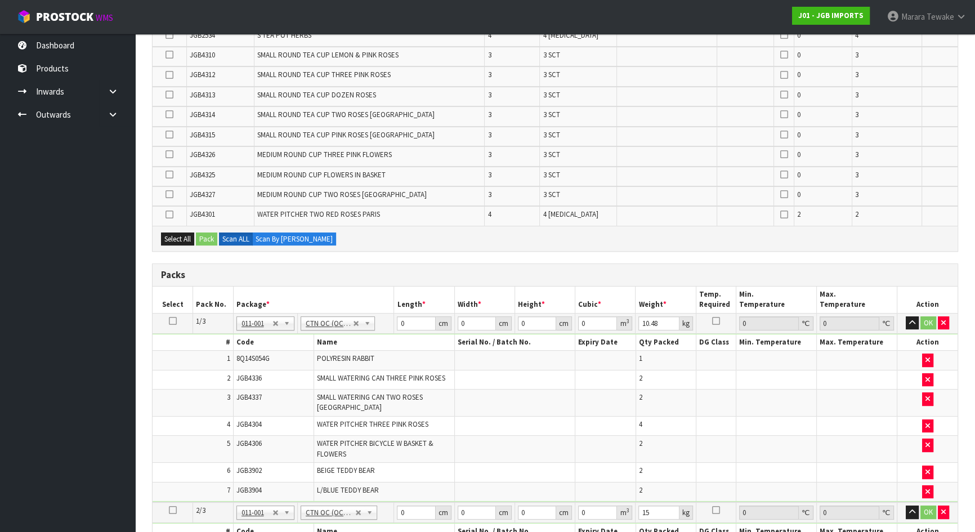
type input "11.2"
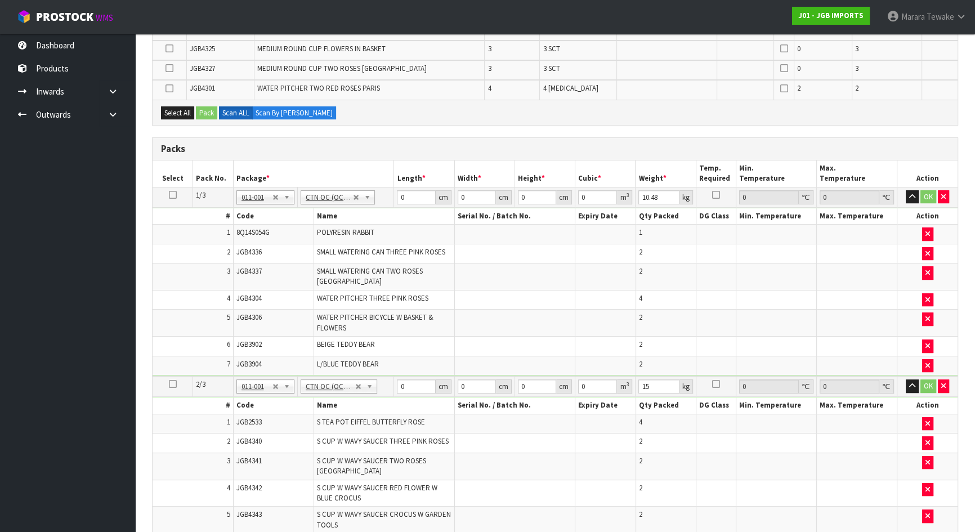
scroll to position [173, 0]
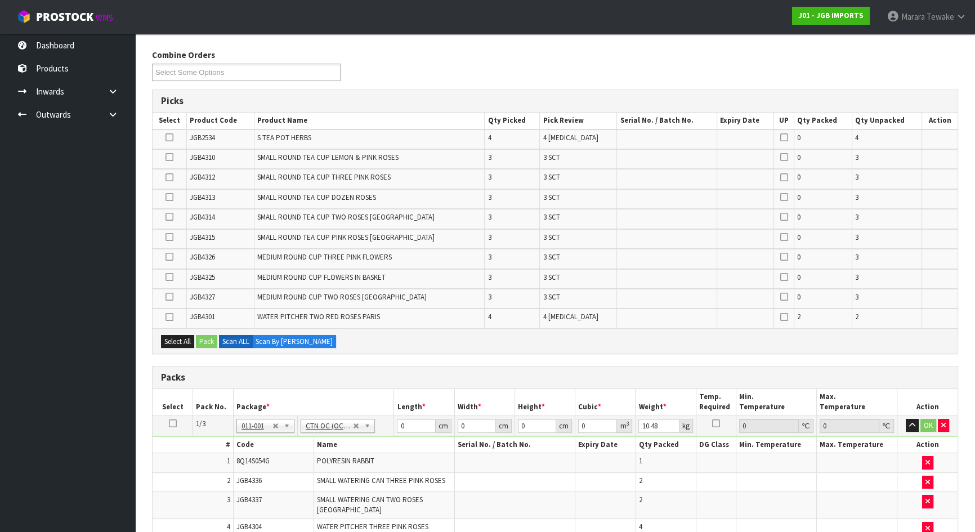
click at [170, 238] on icon at bounding box center [170, 237] width 8 height 1
click at [0, 0] on input "checkbox" at bounding box center [0, 0] width 0 height 0
click at [208, 340] on button "Pack" at bounding box center [206, 342] width 21 height 14
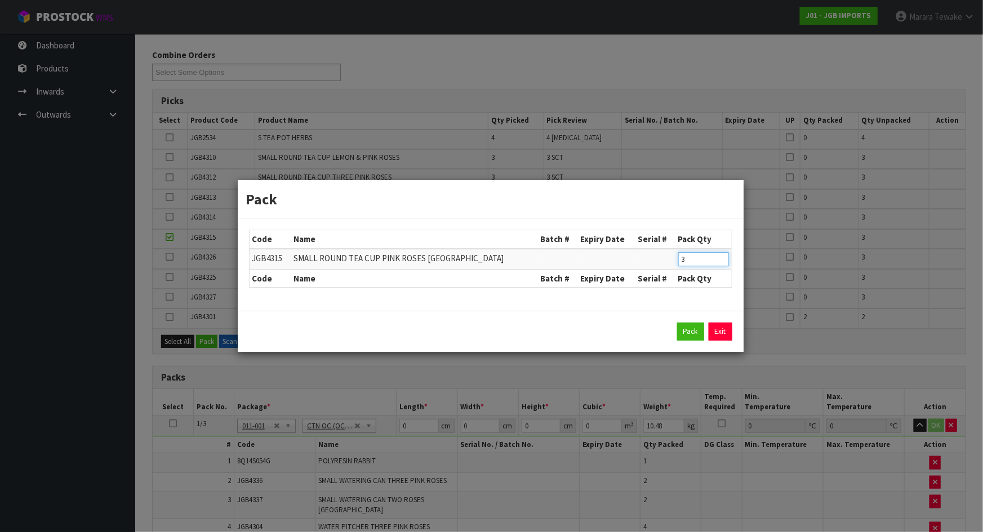
drag, startPoint x: 702, startPoint y: 260, endPoint x: 619, endPoint y: 265, distance: 83.5
click at [619, 265] on tr "JGB4315 SMALL ROUND TEA CUP PINK ROSES PARIS 3" at bounding box center [490, 259] width 482 height 21
type input "1"
click button "Pack" at bounding box center [690, 332] width 27 height 18
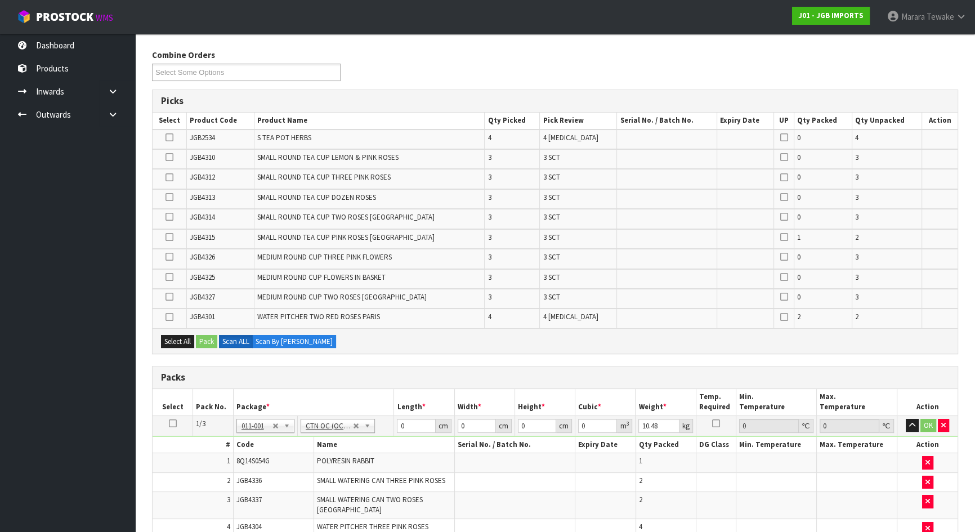
click at [168, 237] on icon at bounding box center [170, 237] width 8 height 1
click at [0, 0] on input "checkbox" at bounding box center [0, 0] width 0 height 0
click at [170, 217] on icon at bounding box center [170, 217] width 8 height 1
click at [0, 0] on input "checkbox" at bounding box center [0, 0] width 0 height 0
click at [172, 158] on icon at bounding box center [170, 157] width 8 height 1
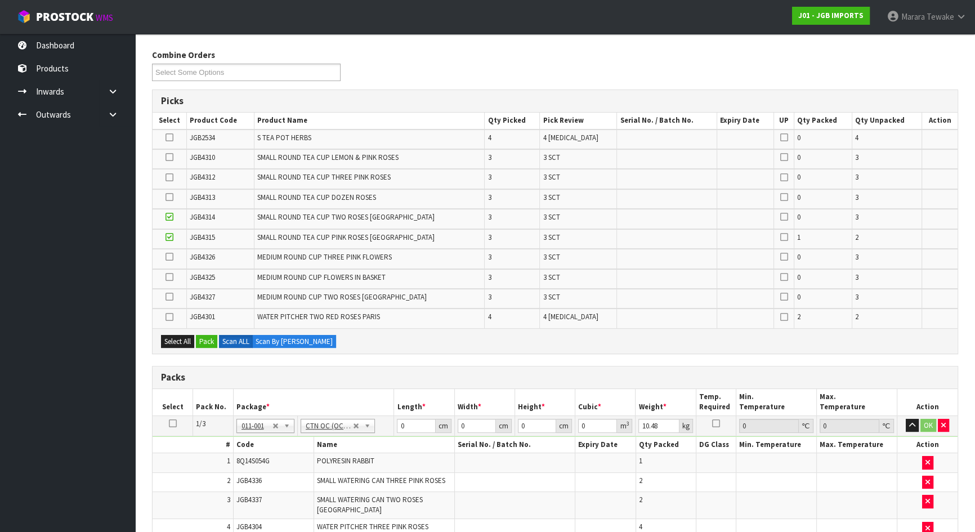
click at [0, 0] on input "checkbox" at bounding box center [0, 0] width 0 height 0
click at [171, 157] on icon at bounding box center [170, 157] width 8 height 1
click at [0, 0] on input "checkbox" at bounding box center [0, 0] width 0 height 0
click at [210, 340] on button "Pack" at bounding box center [206, 342] width 21 height 14
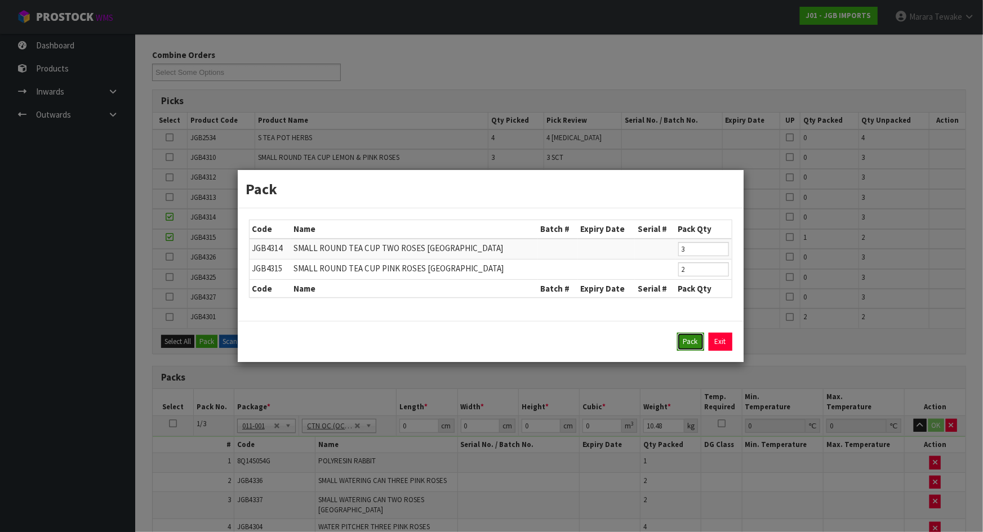
click at [693, 341] on button "Pack" at bounding box center [690, 342] width 27 height 18
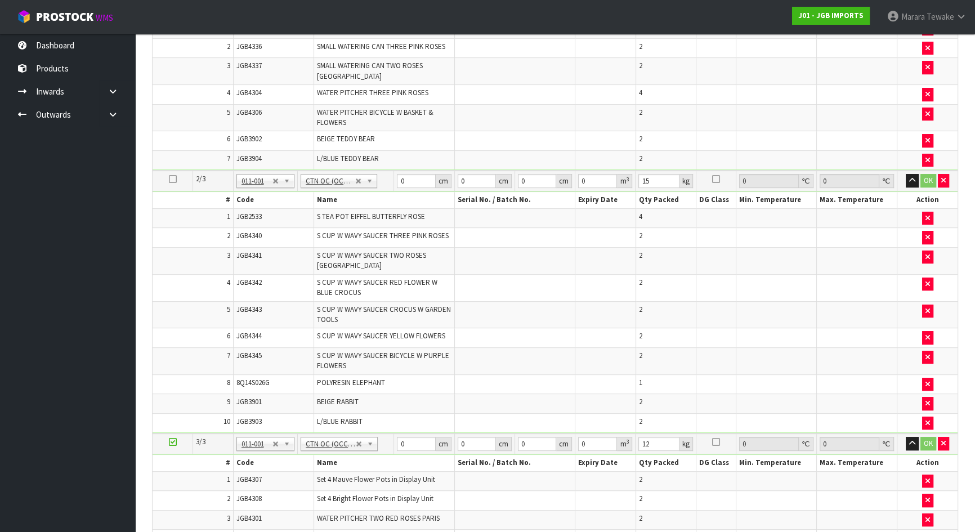
type input "16"
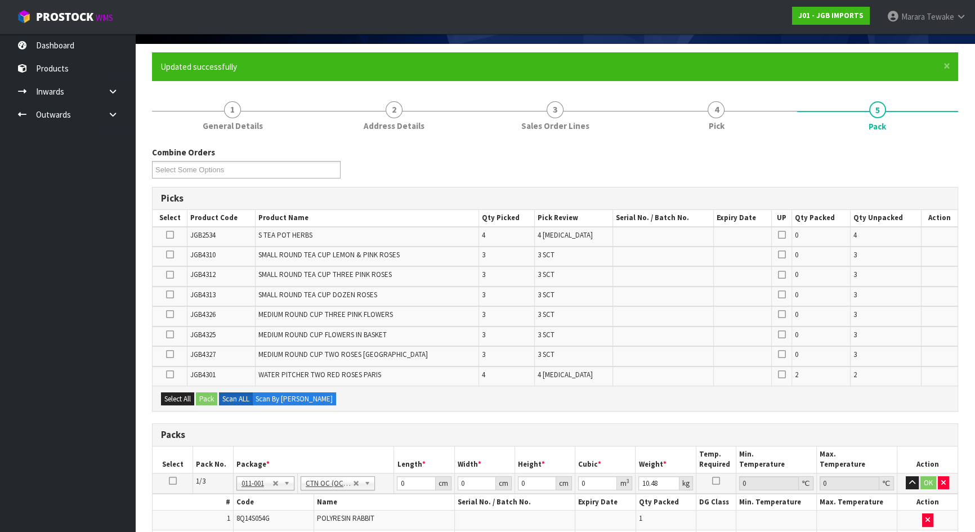
scroll to position [54, 0]
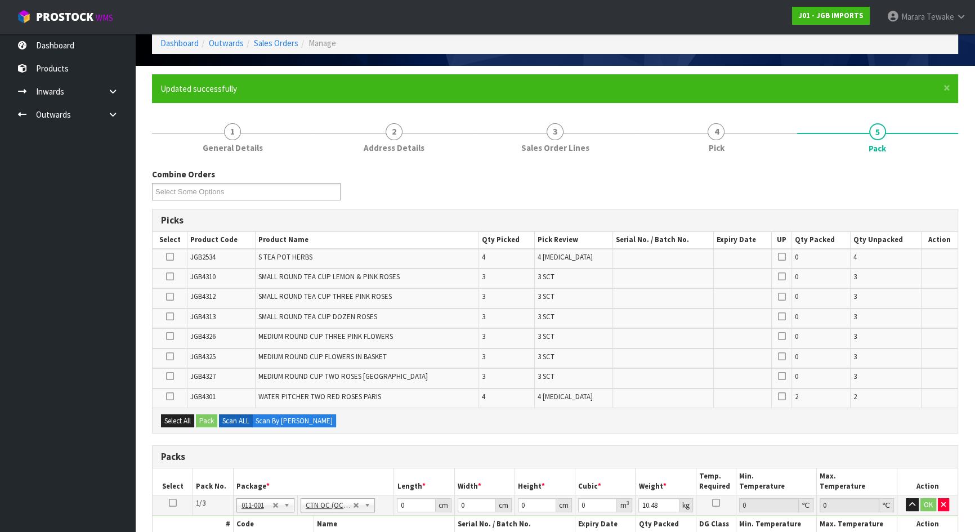
click at [171, 277] on icon at bounding box center [170, 277] width 8 height 1
click at [0, 0] on input "checkbox" at bounding box center [0, 0] width 0 height 0
click at [209, 414] on button "Pack" at bounding box center [206, 421] width 21 height 14
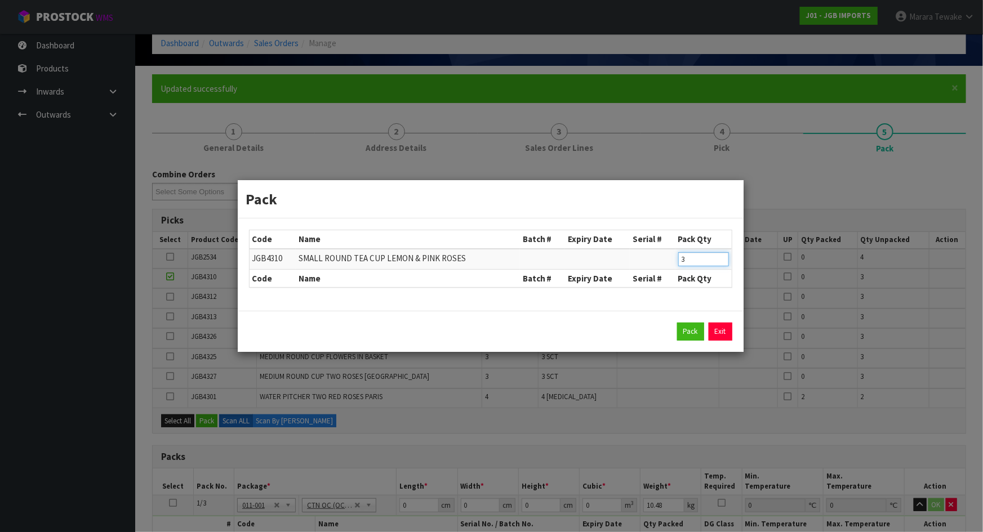
click at [658, 249] on tr "JGB4310 SMALL ROUND TEA CUP LEMON & PINK ROSES 3" at bounding box center [490, 259] width 482 height 21
type input "2"
click button "Pack" at bounding box center [690, 332] width 27 height 18
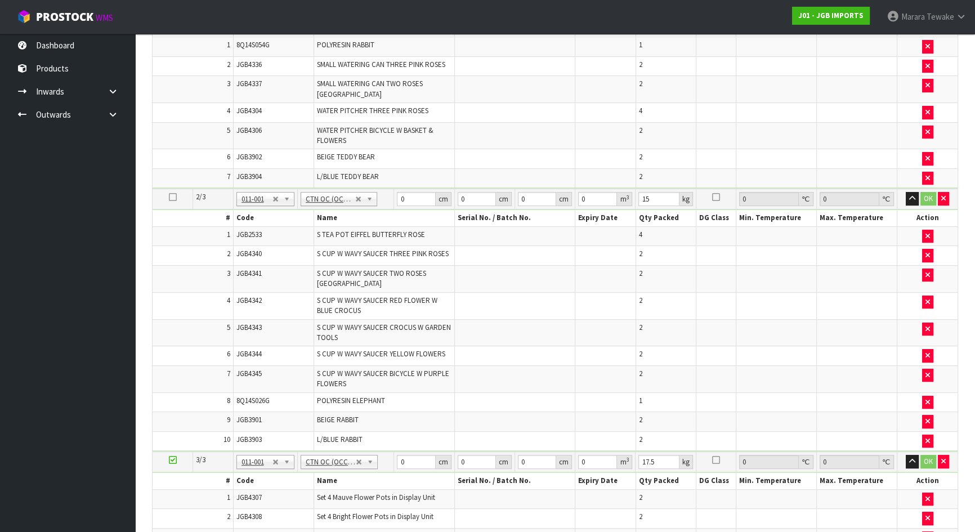
scroll to position [849, 0]
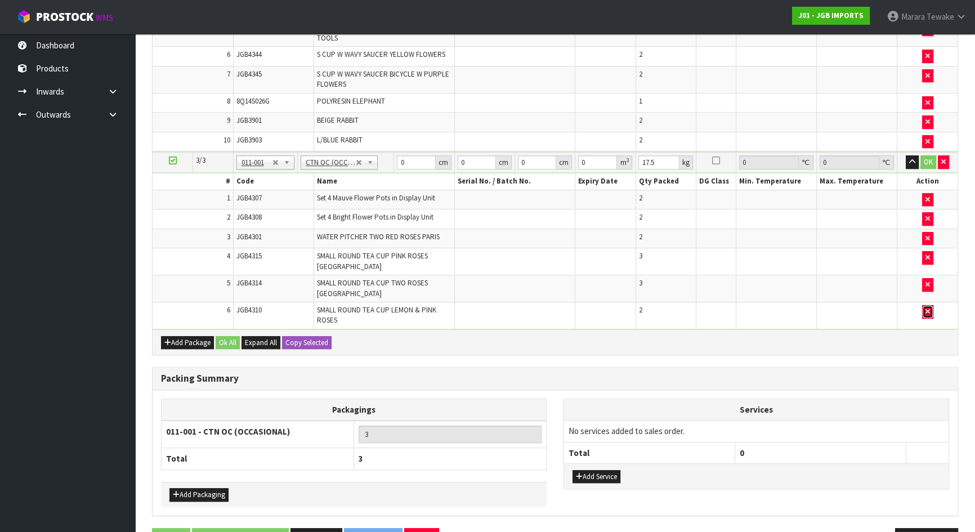
click at [927, 308] on icon "button" at bounding box center [928, 311] width 5 height 7
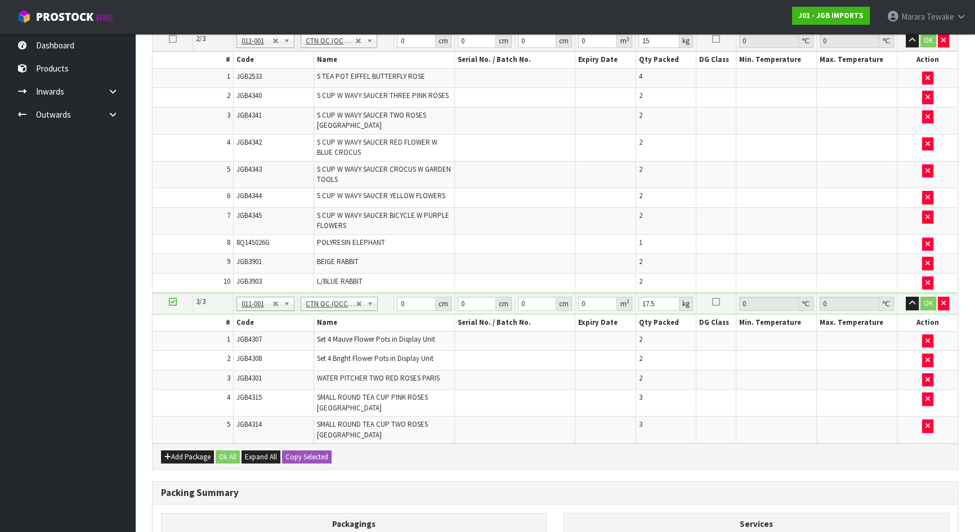
type input "16"
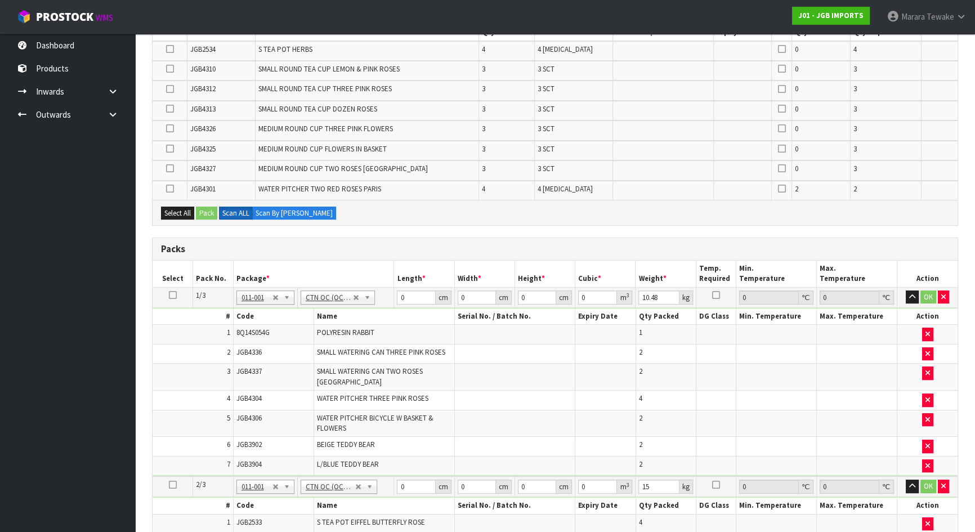
scroll to position [157, 0]
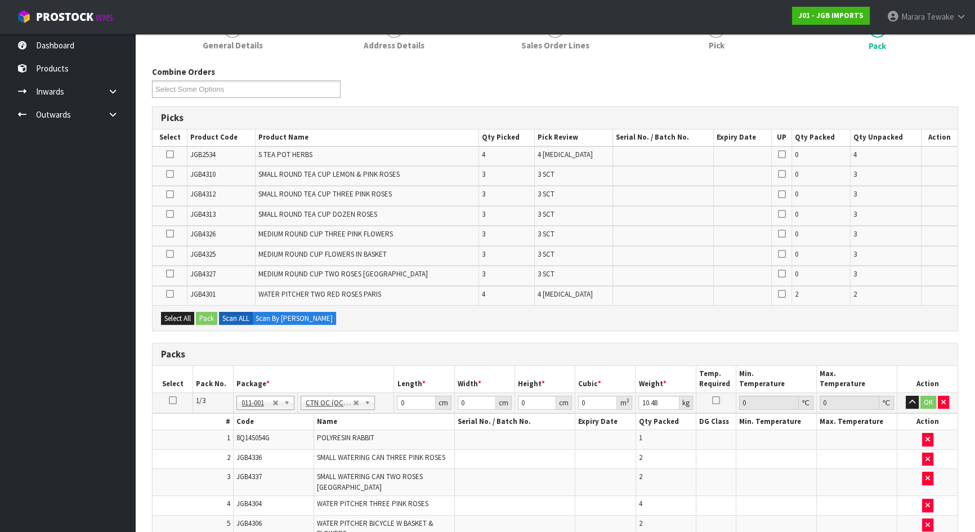
click at [172, 174] on icon at bounding box center [170, 174] width 8 height 1
click at [0, 0] on input "checkbox" at bounding box center [0, 0] width 0 height 0
click at [211, 319] on button "Pack" at bounding box center [206, 319] width 21 height 14
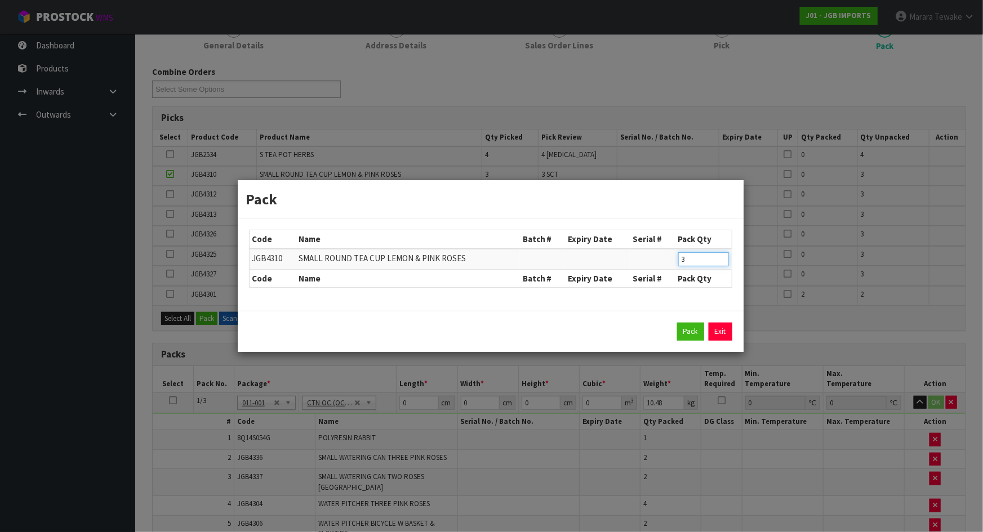
drag, startPoint x: 688, startPoint y: 264, endPoint x: 646, endPoint y: 242, distance: 47.6
click at [665, 258] on tr "JGB4310 SMALL ROUND TEA CUP LEMON & PINK ROSES 3" at bounding box center [490, 259] width 482 height 21
type input "1"
click button "Pack" at bounding box center [690, 332] width 27 height 18
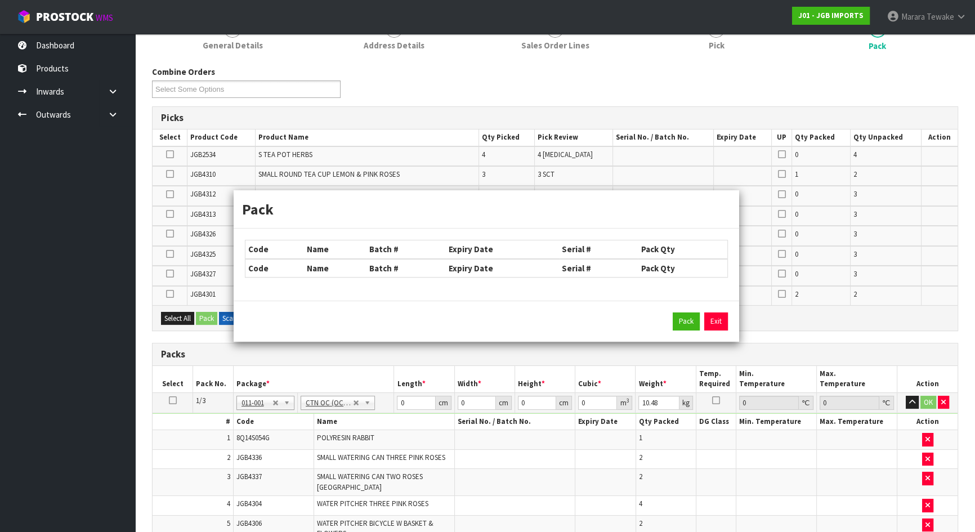
type input "16.75"
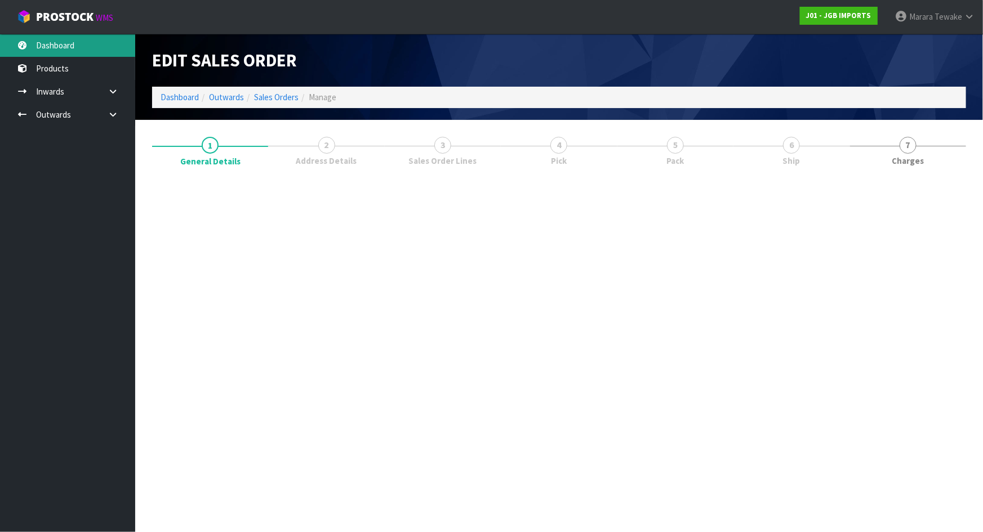
click at [48, 55] on link "Dashboard" at bounding box center [67, 45] width 135 height 23
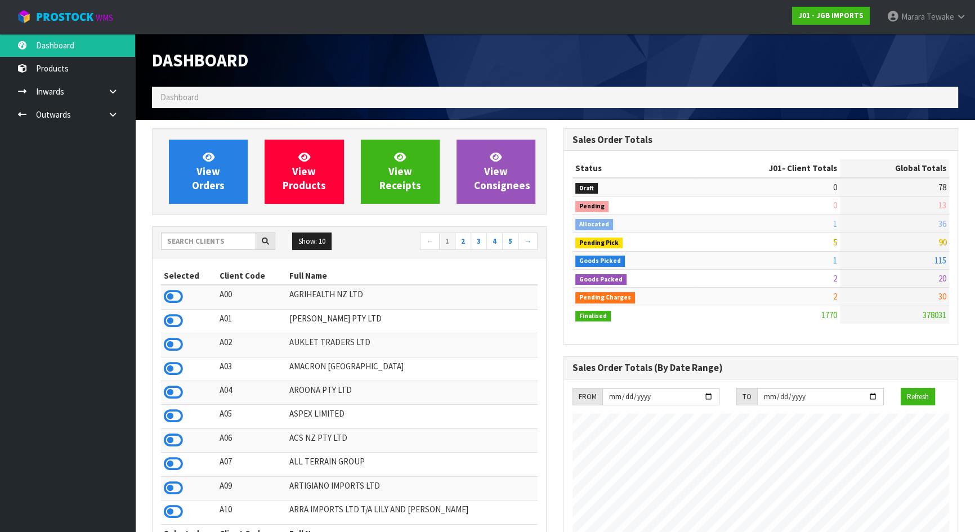
scroll to position [852, 411]
click at [177, 242] on input "text" at bounding box center [208, 241] width 95 height 17
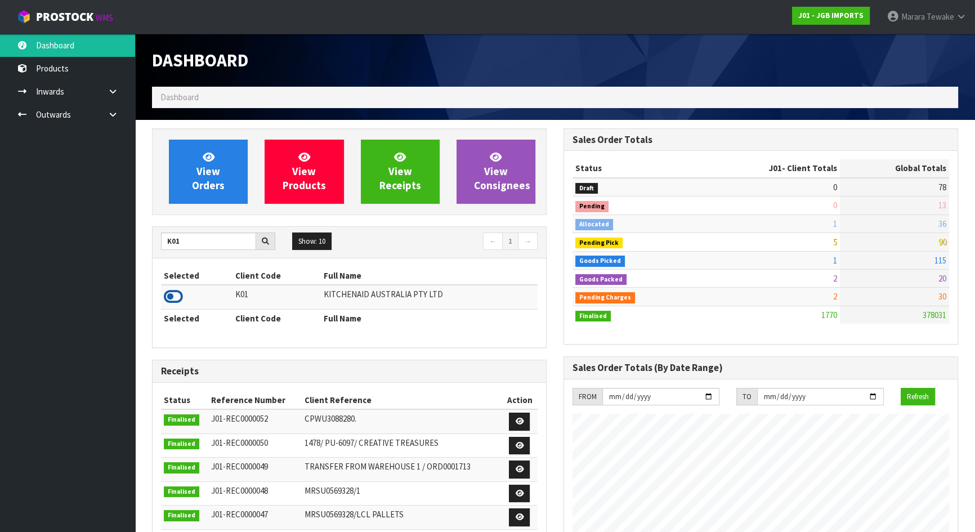
click at [180, 293] on icon at bounding box center [173, 296] width 19 height 17
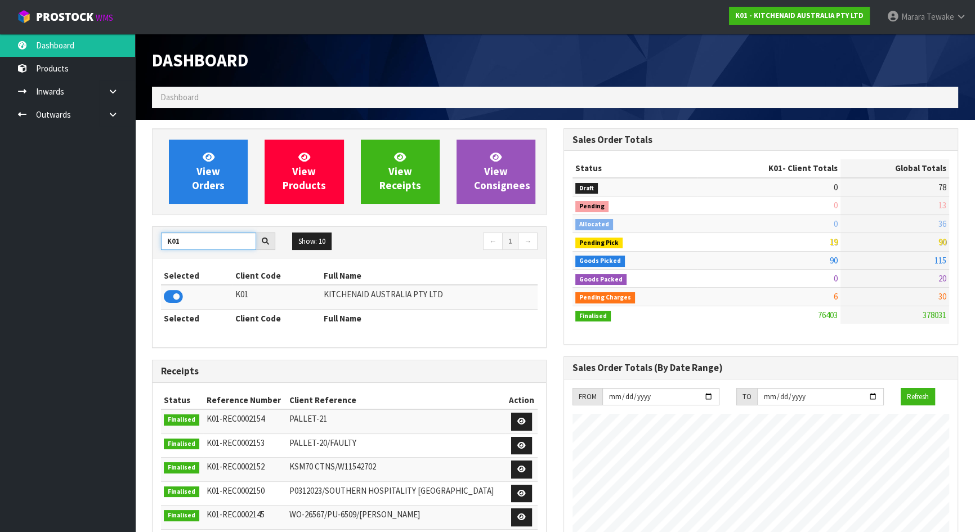
drag, startPoint x: 140, startPoint y: 231, endPoint x: 112, endPoint y: 219, distance: 31.0
click at [119, 222] on body "Toggle navigation ProStock WMS K01 - KITCHENAID AUSTRALIA PTY LTD Marara Tewake…" at bounding box center [487, 266] width 975 height 532
click at [179, 298] on icon at bounding box center [173, 296] width 19 height 17
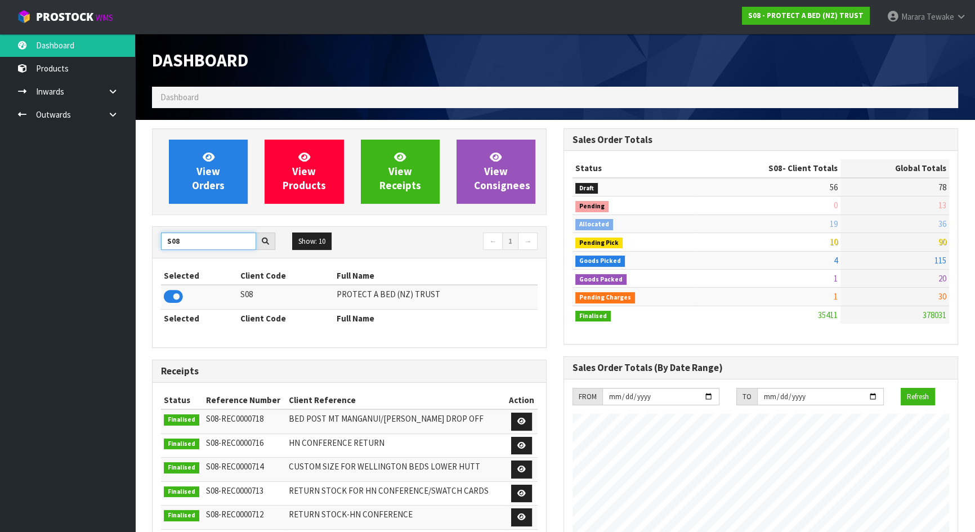
drag, startPoint x: 180, startPoint y: 240, endPoint x: 141, endPoint y: 234, distance: 39.3
click at [149, 237] on div "View Orders View Products View Receipts View Consignees S08 Show: 10 5 10 25 50…" at bounding box center [350, 455] width 412 height 654
type input "S"
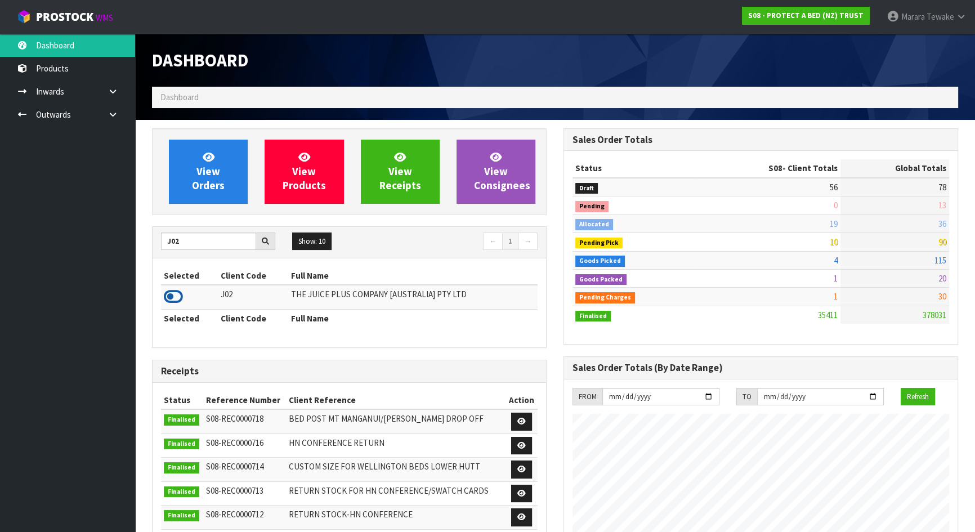
click at [170, 291] on icon at bounding box center [173, 296] width 19 height 17
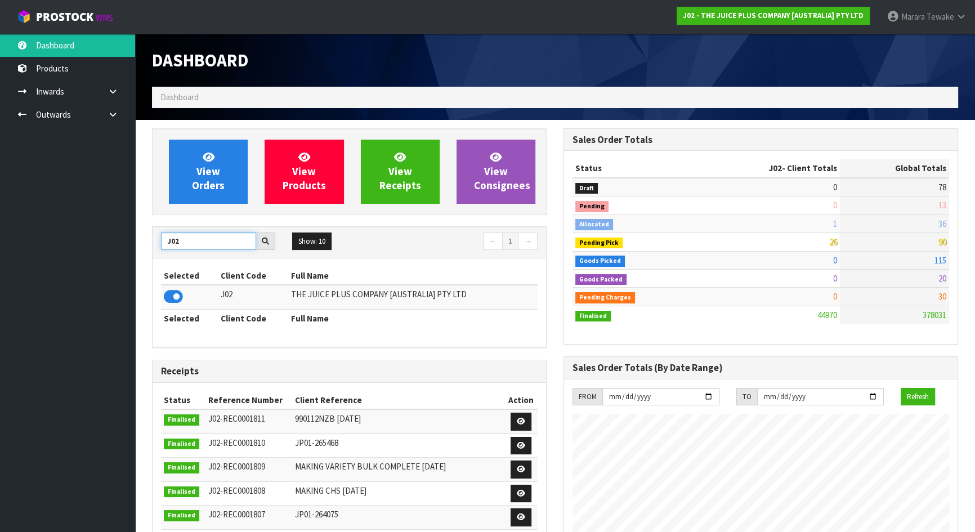
drag, startPoint x: 159, startPoint y: 242, endPoint x: 136, endPoint y: 235, distance: 23.9
type input "NEOGEN"
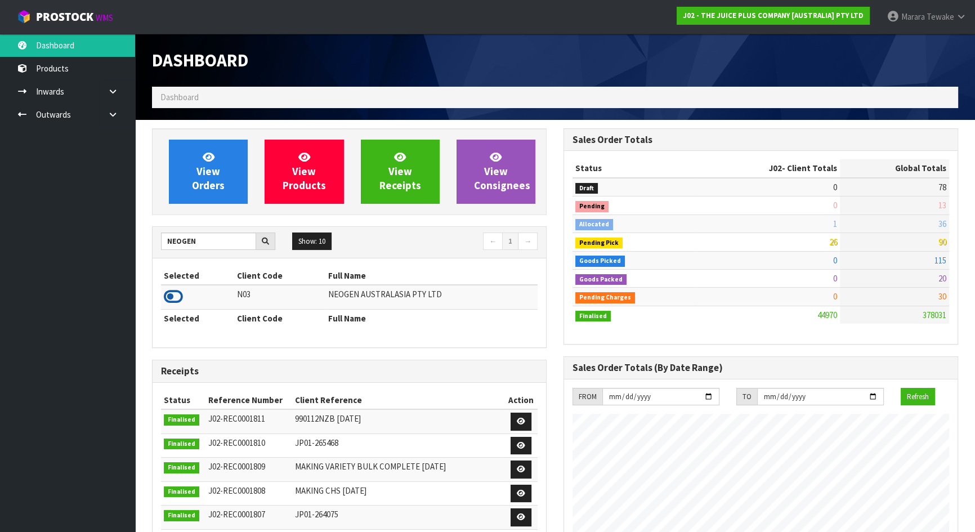
click at [175, 298] on icon at bounding box center [173, 296] width 19 height 17
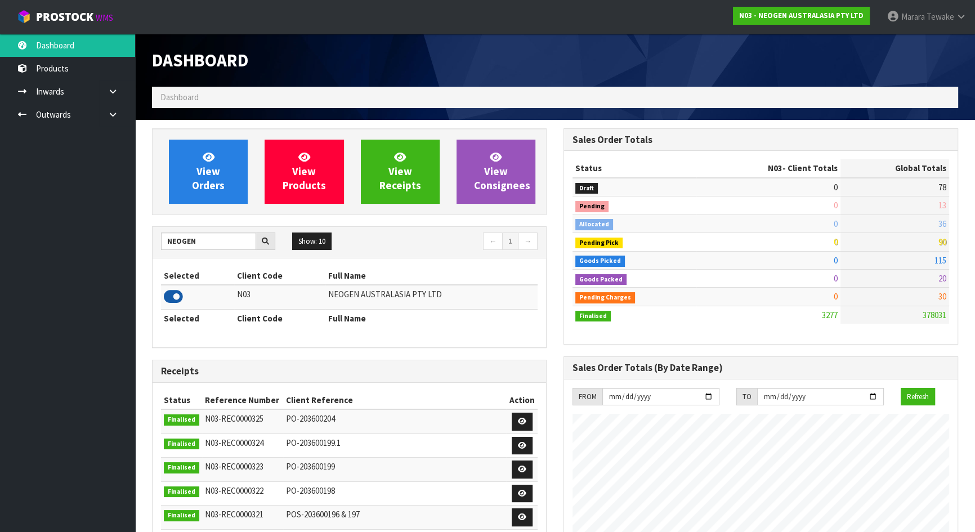
scroll to position [876, 411]
drag, startPoint x: 175, startPoint y: 238, endPoint x: 158, endPoint y: 233, distance: 17.8
click at [163, 234] on input "NEOGEN" at bounding box center [208, 241] width 95 height 17
click at [204, 240] on input "NEOGEN" at bounding box center [208, 241] width 95 height 17
drag, startPoint x: 203, startPoint y: 240, endPoint x: 169, endPoint y: 245, distance: 34.1
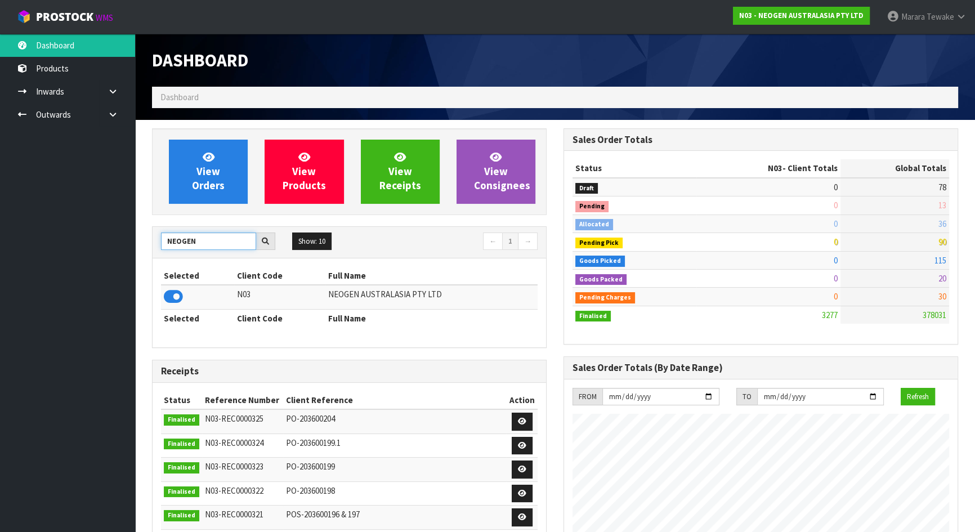
click at [169, 245] on input "NEOGEN" at bounding box center [208, 241] width 95 height 17
type input "NERO"
click at [177, 291] on icon at bounding box center [173, 296] width 19 height 17
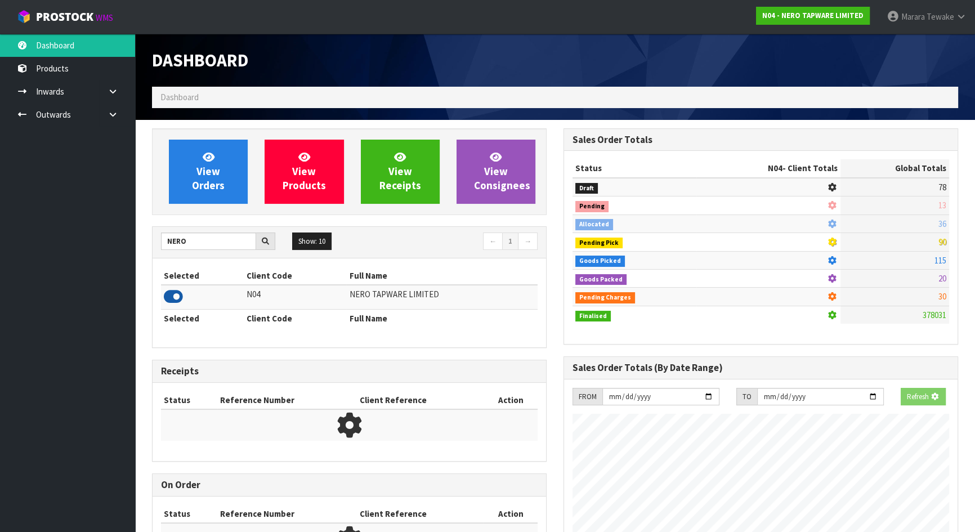
scroll to position [899, 411]
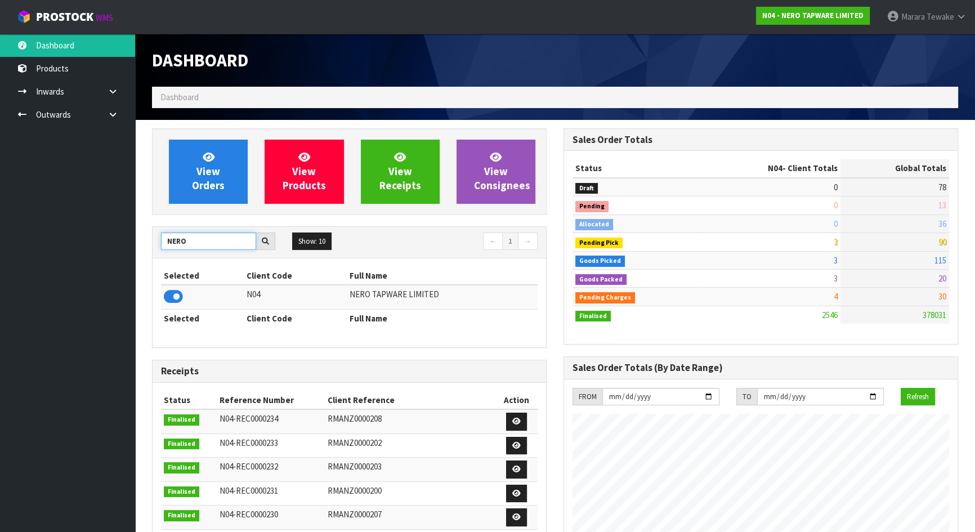
drag, startPoint x: 197, startPoint y: 246, endPoint x: 133, endPoint y: 246, distance: 63.6
type input "J02"
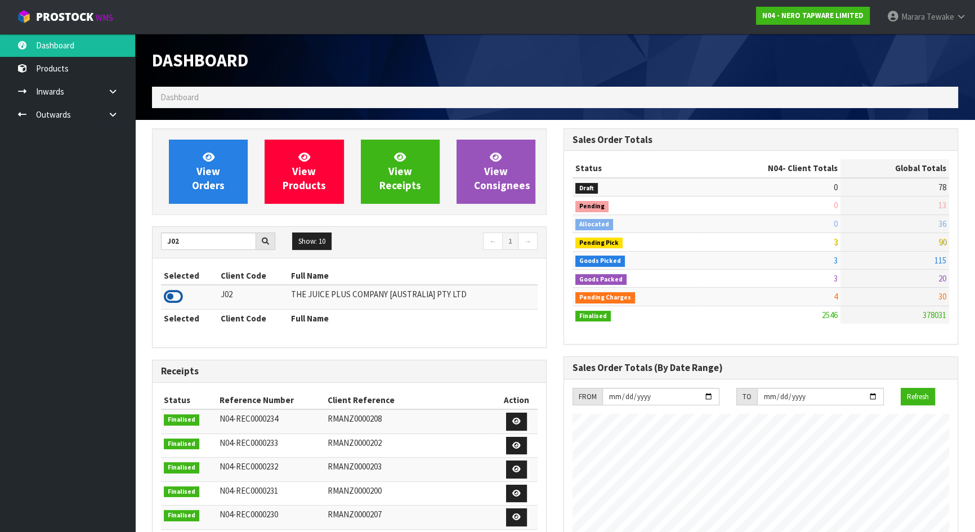
click at [172, 298] on icon at bounding box center [173, 296] width 19 height 17
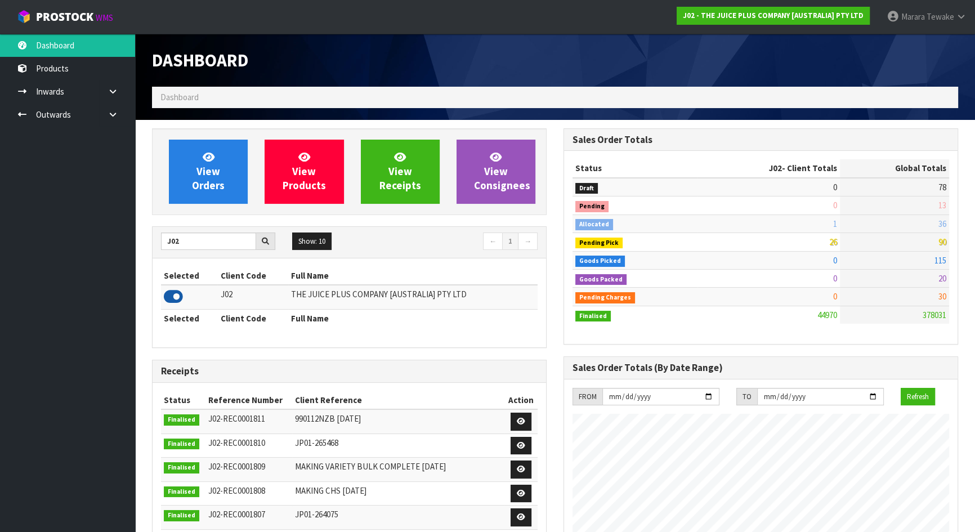
scroll to position [852, 411]
drag, startPoint x: 160, startPoint y: 249, endPoint x: 133, endPoint y: 250, distance: 26.5
click at [135, 250] on body "Toggle navigation ProStock WMS J02 - THE JUICE PLUS COMPANY [AUSTRALIA] PTY LTD…" at bounding box center [487, 266] width 975 height 532
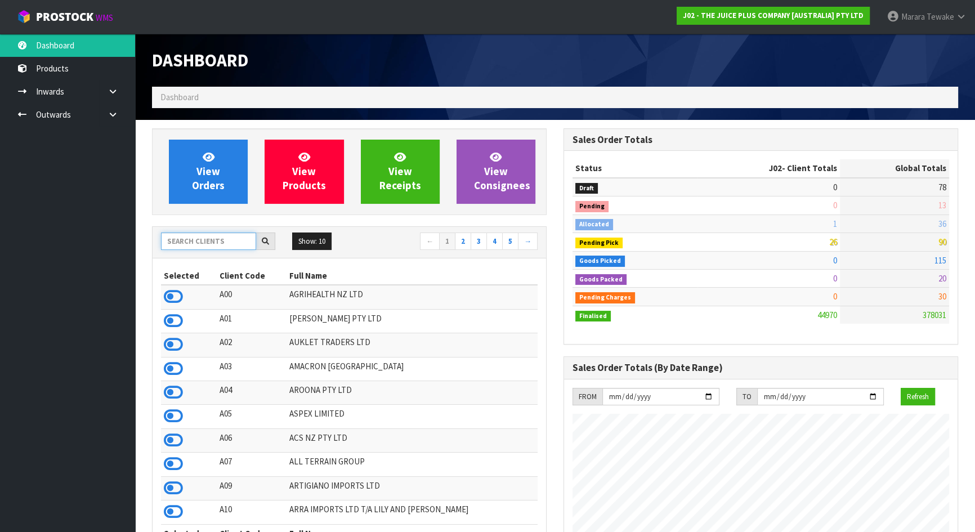
click at [219, 245] on input "text" at bounding box center [208, 241] width 95 height 17
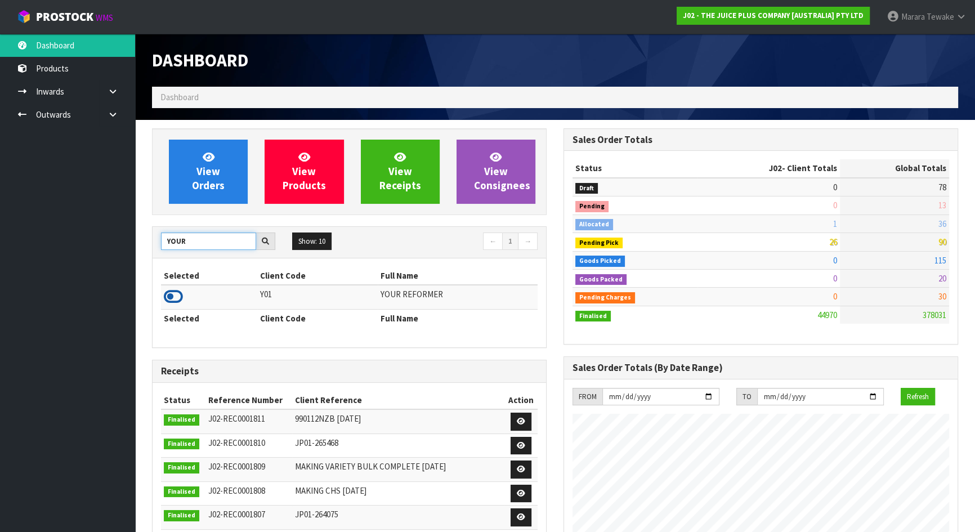
type input "YOUR"
click at [175, 300] on icon at bounding box center [173, 296] width 19 height 17
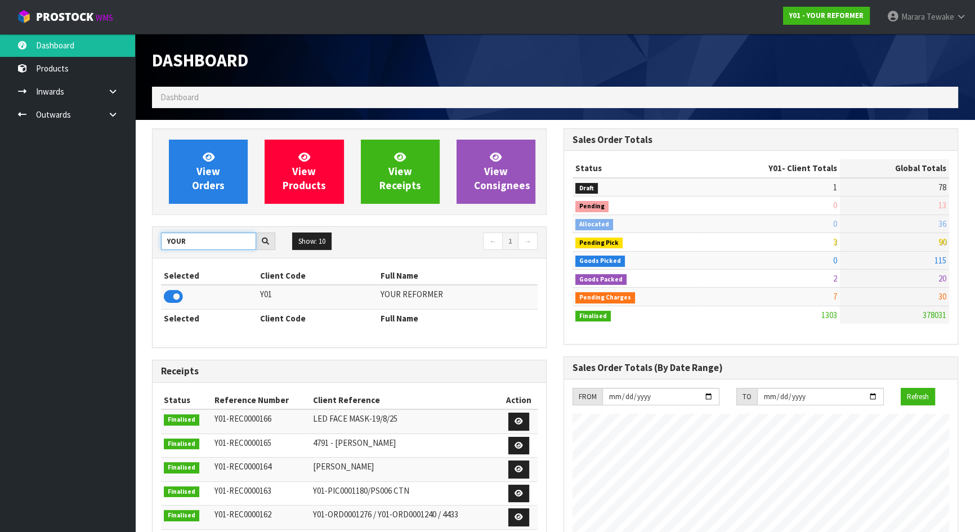
drag, startPoint x: 191, startPoint y: 244, endPoint x: 151, endPoint y: 242, distance: 40.0
click at [151, 242] on div "View Orders View Products View Receipts View Consignees YOUR Show: 10 5 10 25 5…" at bounding box center [350, 455] width 412 height 654
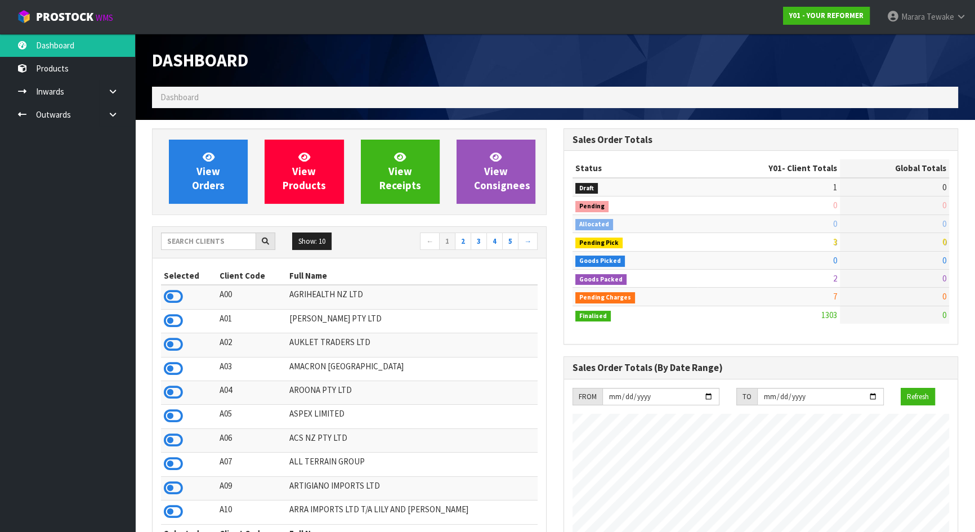
scroll to position [852, 411]
click at [325, 241] on button "Show: 10" at bounding box center [311, 242] width 39 height 18
click at [319, 301] on link "50" at bounding box center [337, 308] width 89 height 15
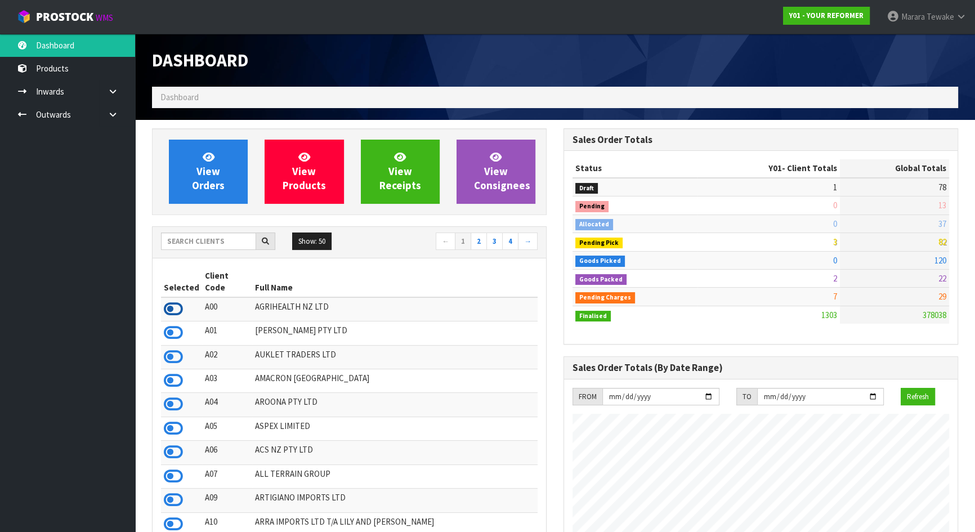
click at [173, 301] on icon at bounding box center [173, 309] width 19 height 17
click at [172, 372] on icon at bounding box center [173, 380] width 19 height 17
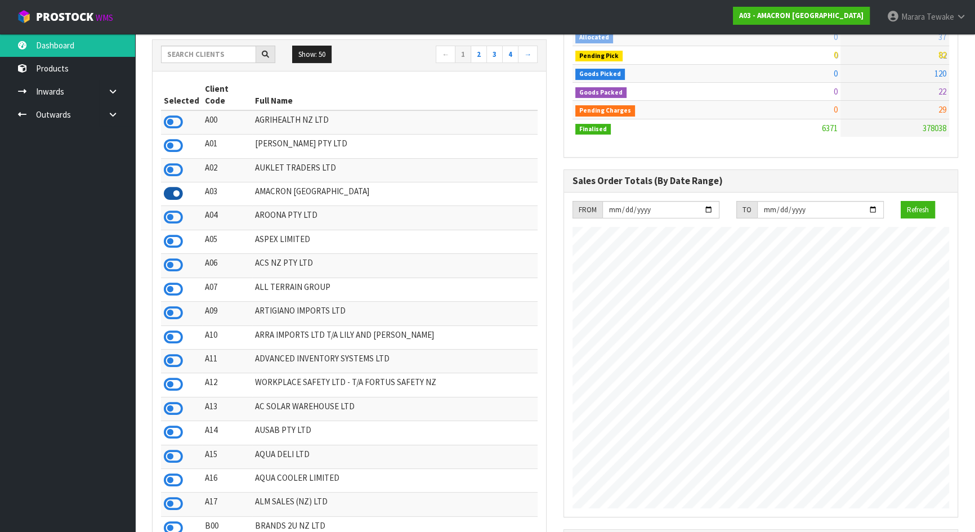
scroll to position [256, 0]
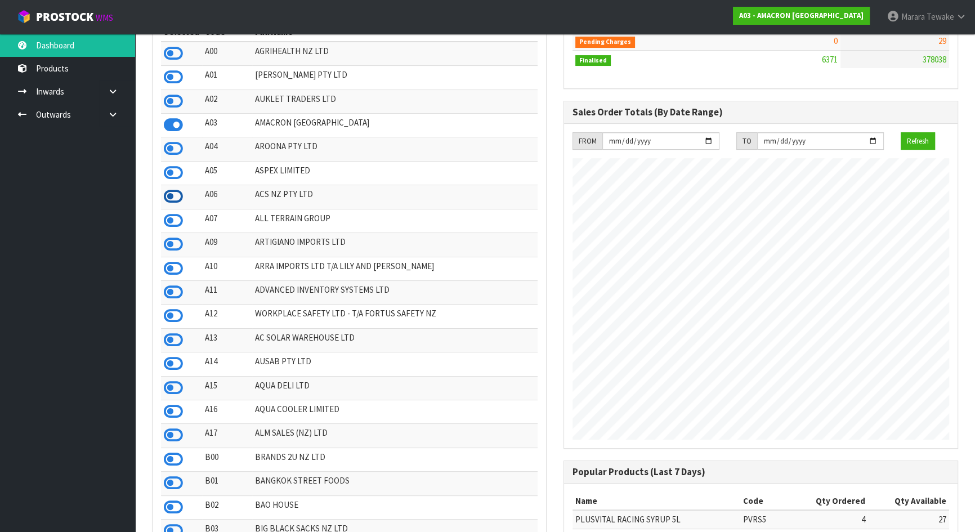
click at [172, 188] on icon at bounding box center [173, 196] width 19 height 17
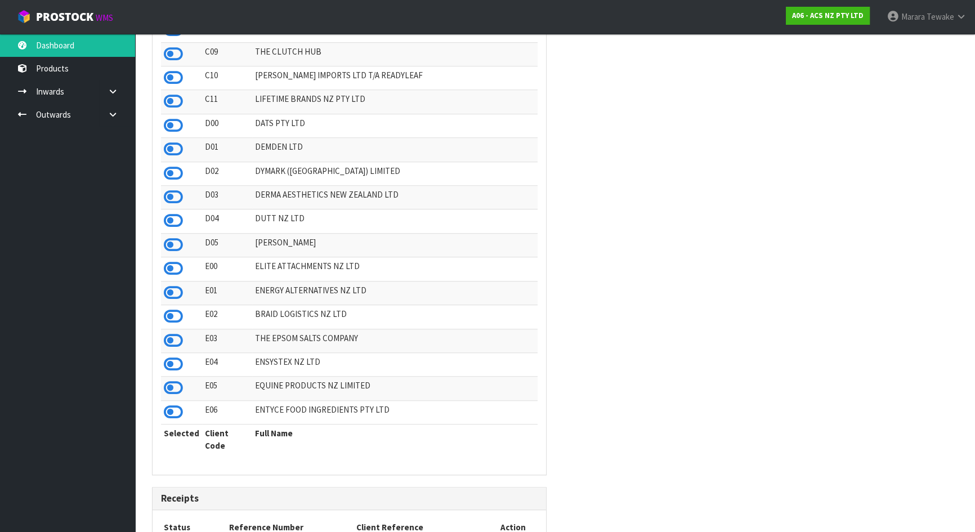
scroll to position [1075, 0]
click at [177, 369] on icon at bounding box center [173, 363] width 19 height 17
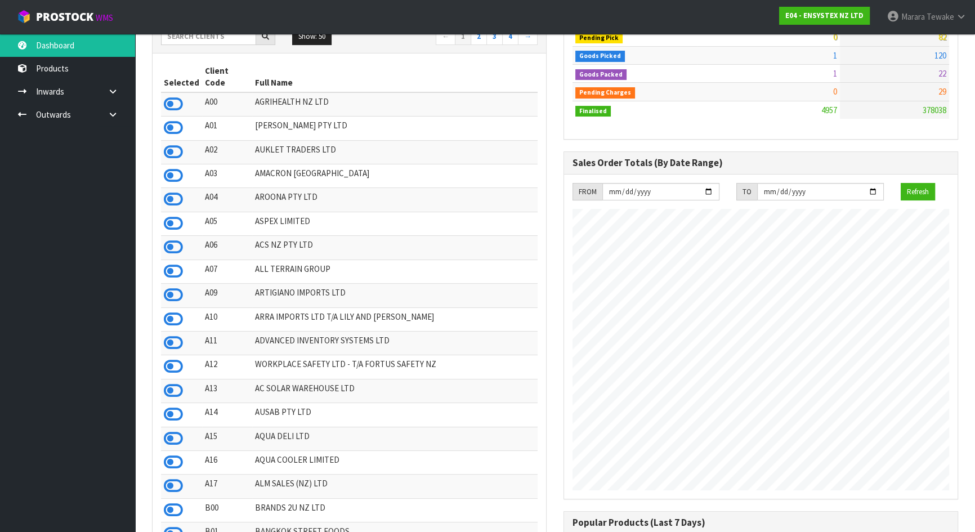
scroll to position [153, 0]
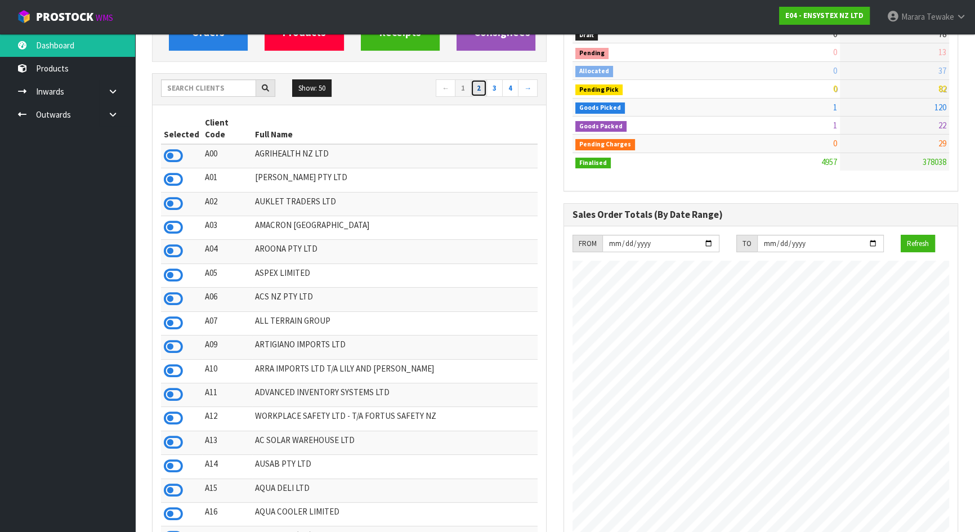
click at [484, 93] on link "2" at bounding box center [479, 88] width 16 height 18
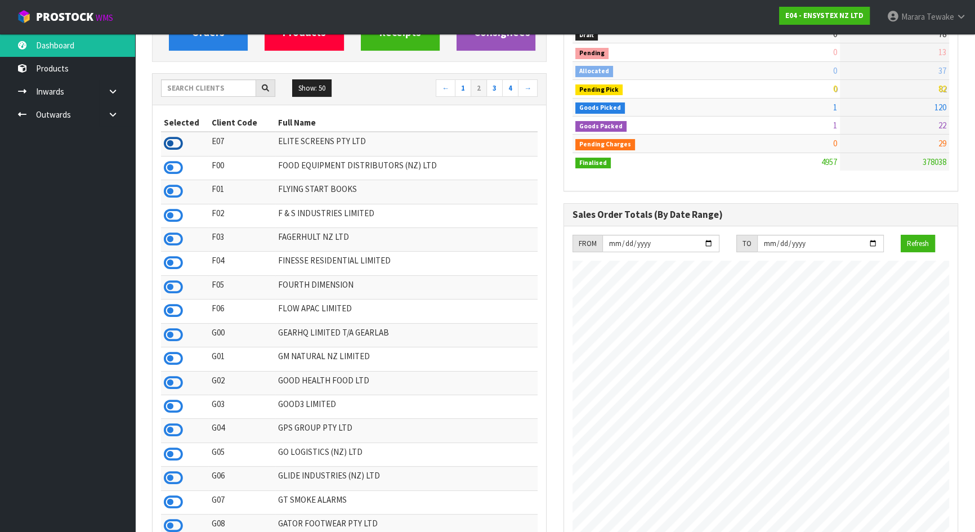
click at [166, 141] on icon at bounding box center [173, 143] width 19 height 17
click at [171, 186] on icon at bounding box center [173, 191] width 19 height 17
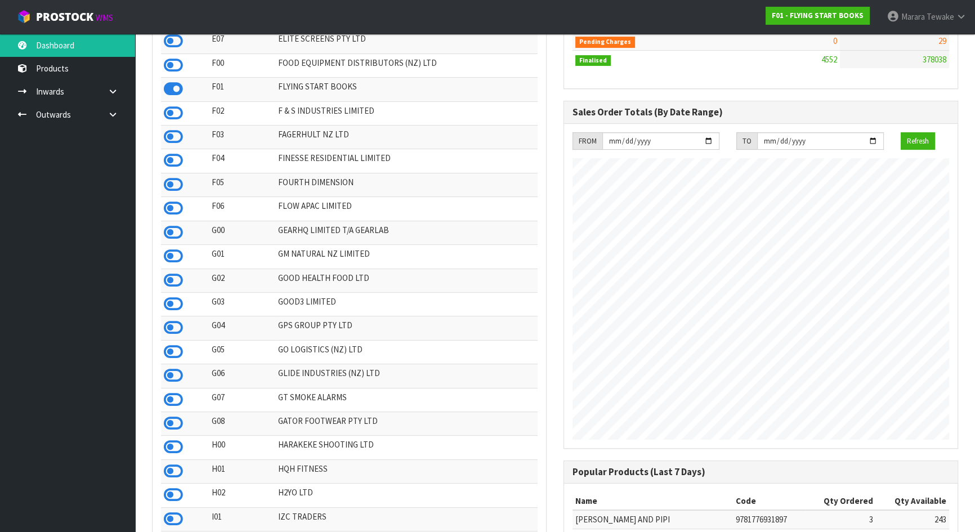
scroll to position [307, 0]
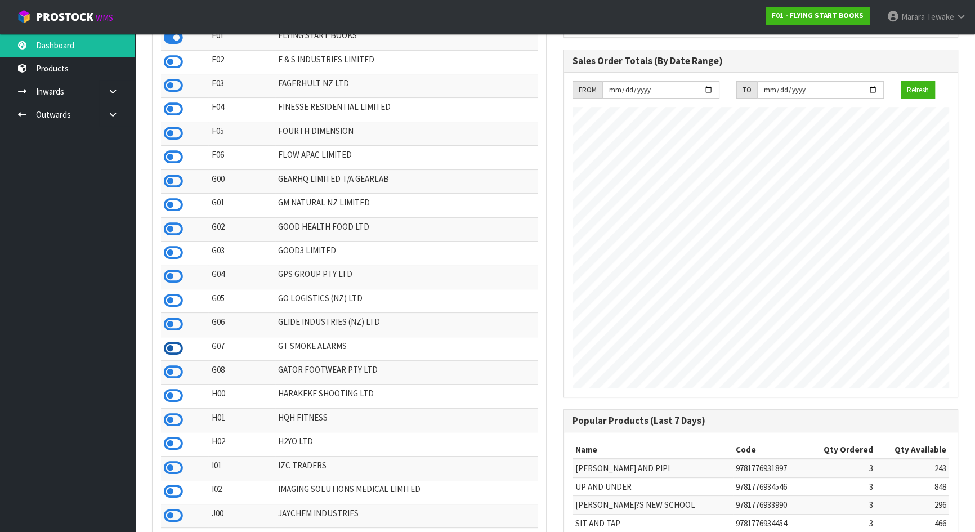
click at [167, 354] on icon at bounding box center [173, 348] width 19 height 17
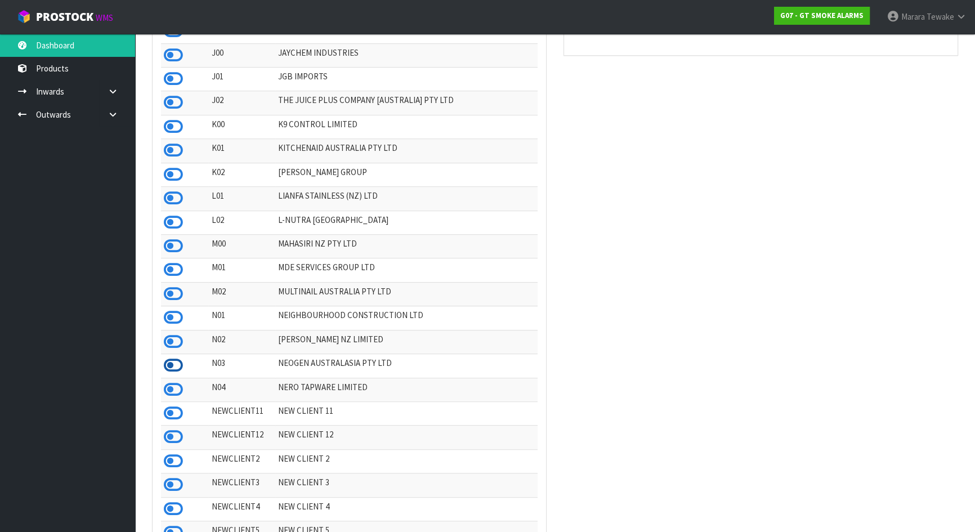
click at [167, 374] on icon at bounding box center [173, 365] width 19 height 17
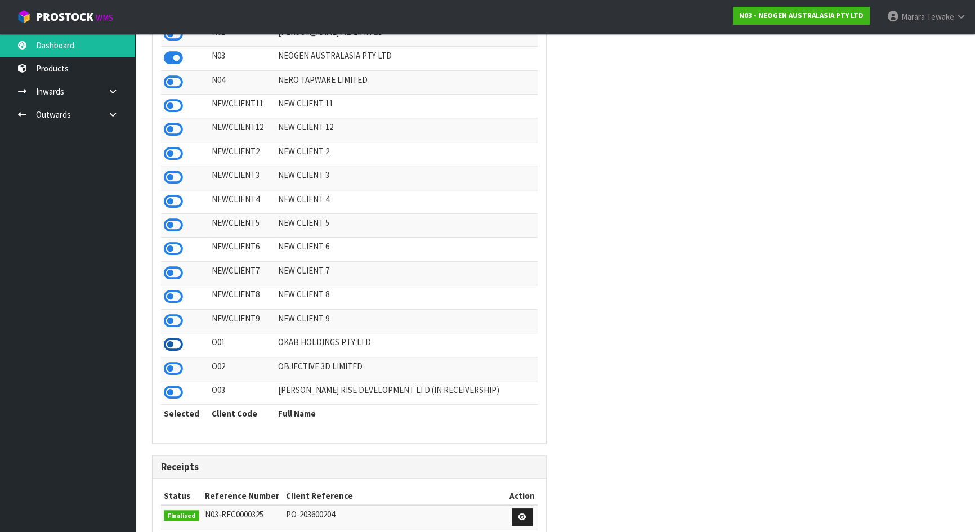
click at [177, 353] on icon at bounding box center [173, 344] width 19 height 17
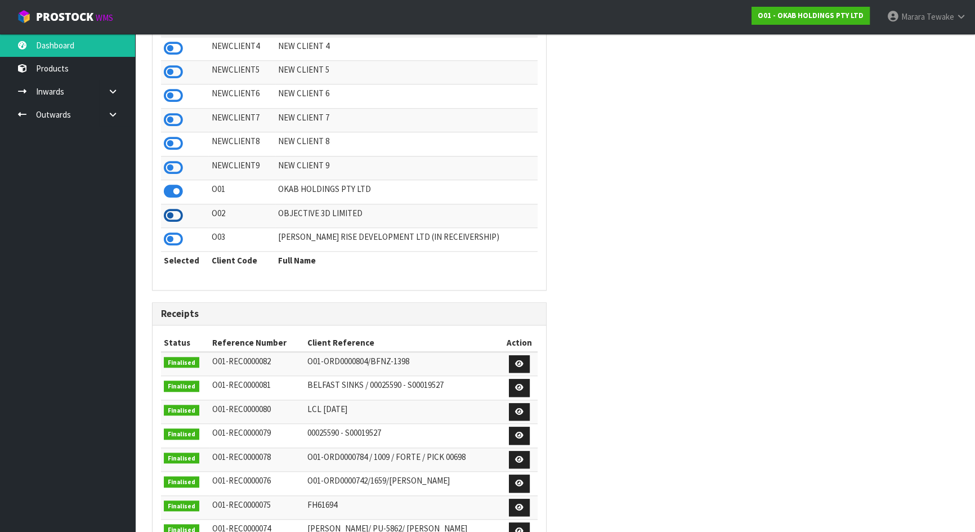
click at [178, 224] on icon at bounding box center [173, 215] width 19 height 17
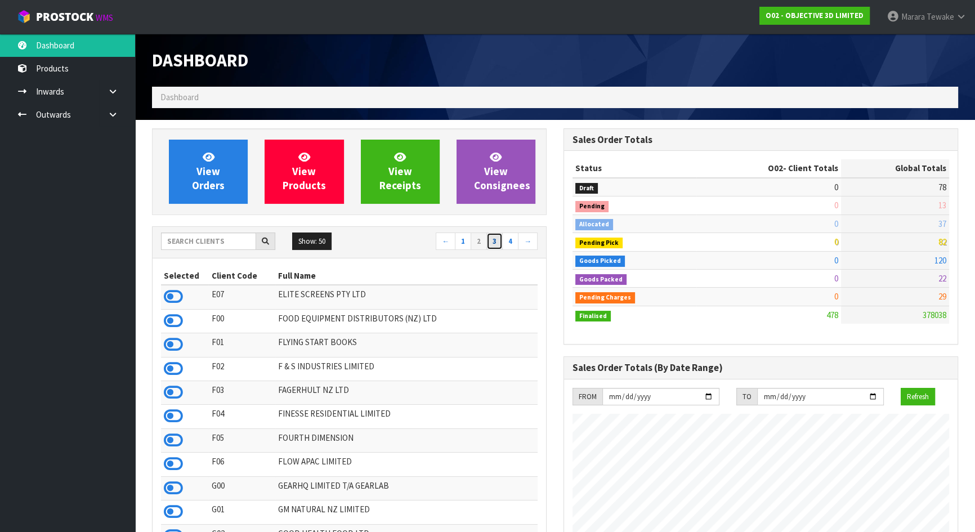
click at [496, 240] on link "3" at bounding box center [495, 242] width 16 height 18
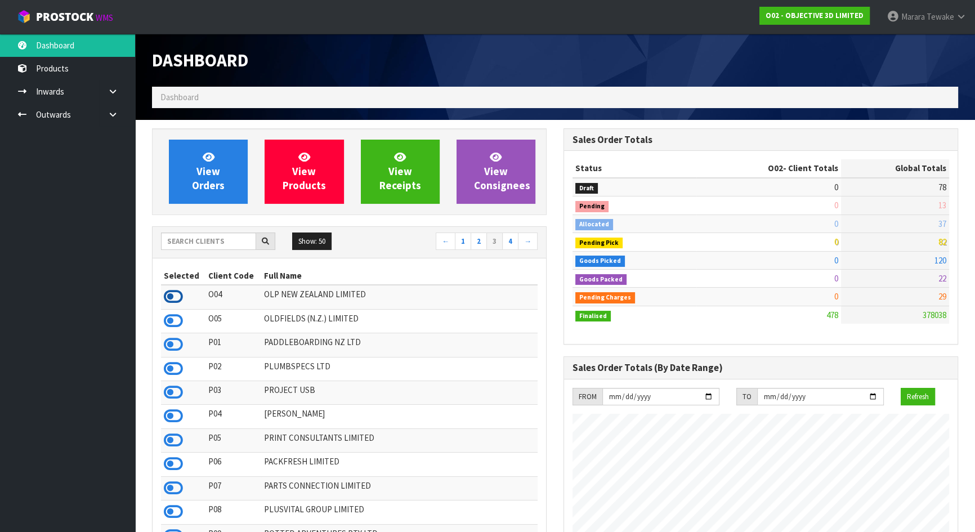
click at [173, 296] on icon at bounding box center [173, 296] width 19 height 17
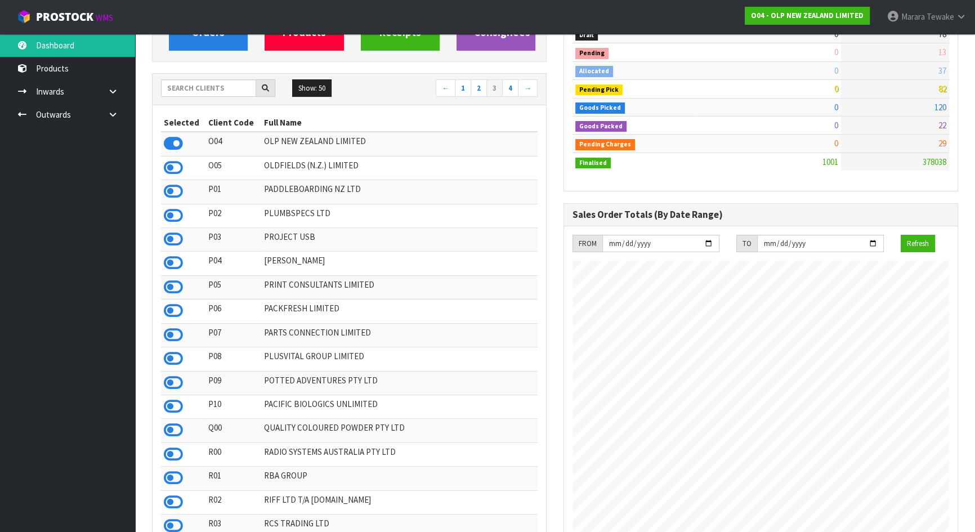
click at [184, 338] on td at bounding box center [183, 335] width 44 height 24
click at [178, 338] on icon at bounding box center [173, 335] width 19 height 17
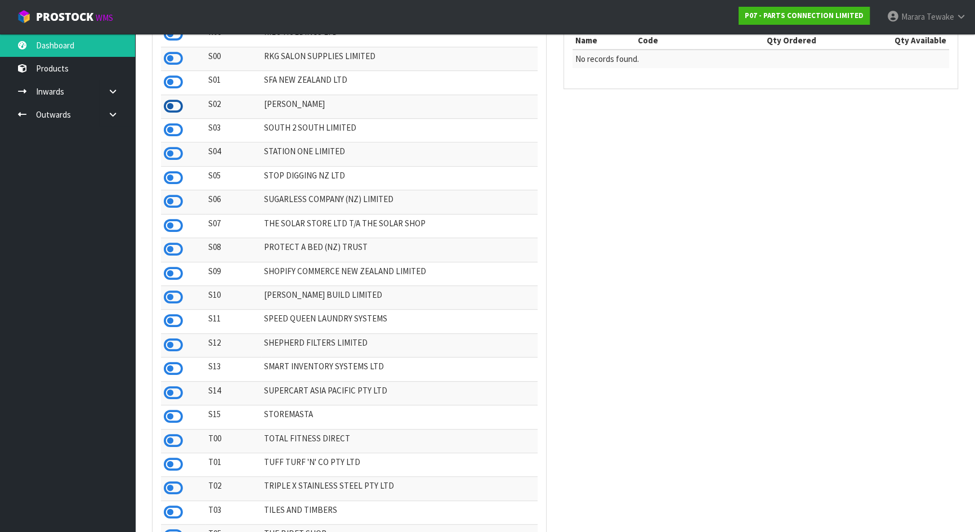
click at [167, 115] on icon at bounding box center [173, 106] width 19 height 17
